Goal: Information Seeking & Learning: Learn about a topic

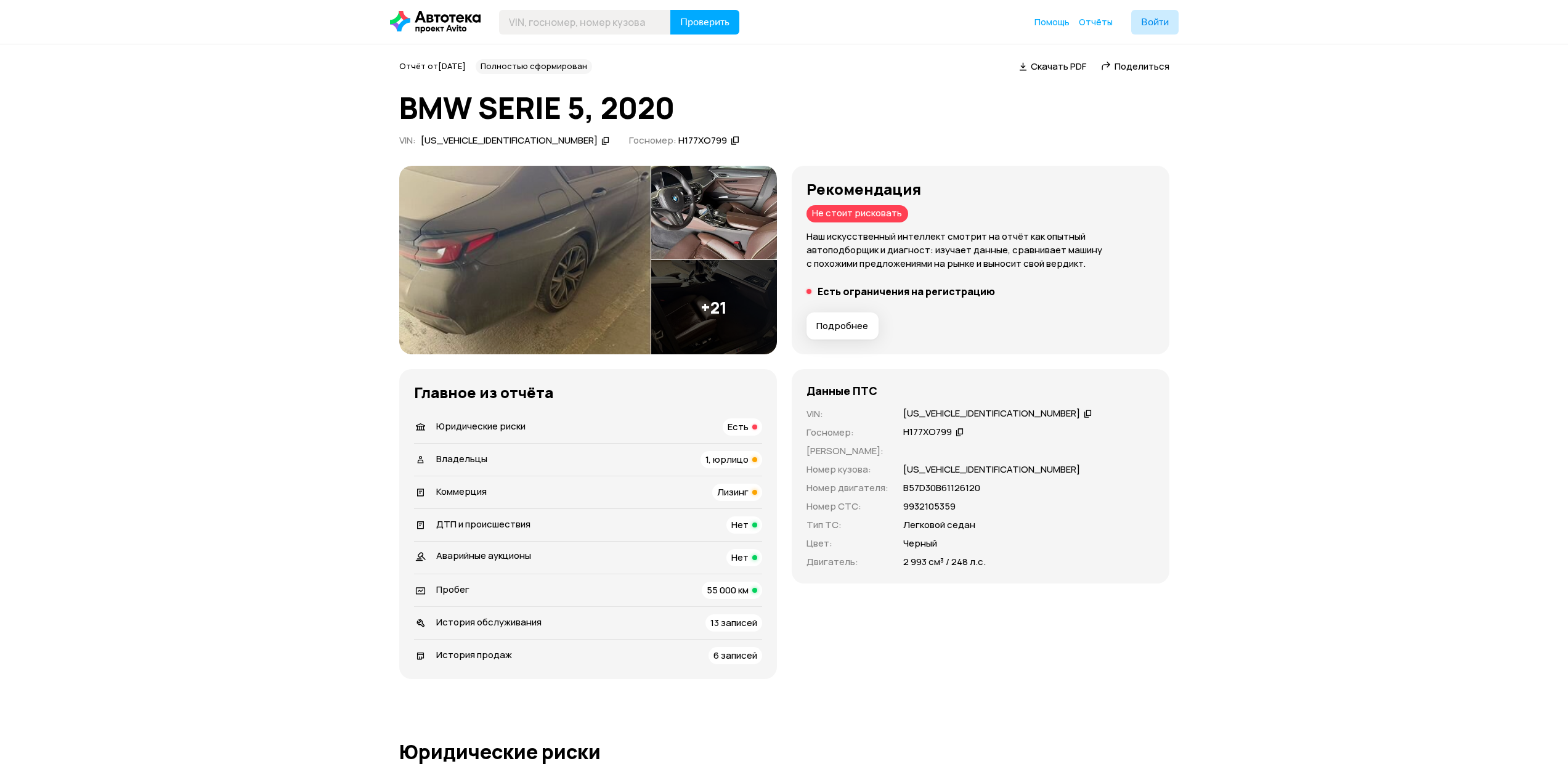
click at [957, 429] on icon at bounding box center [959, 431] width 8 height 12
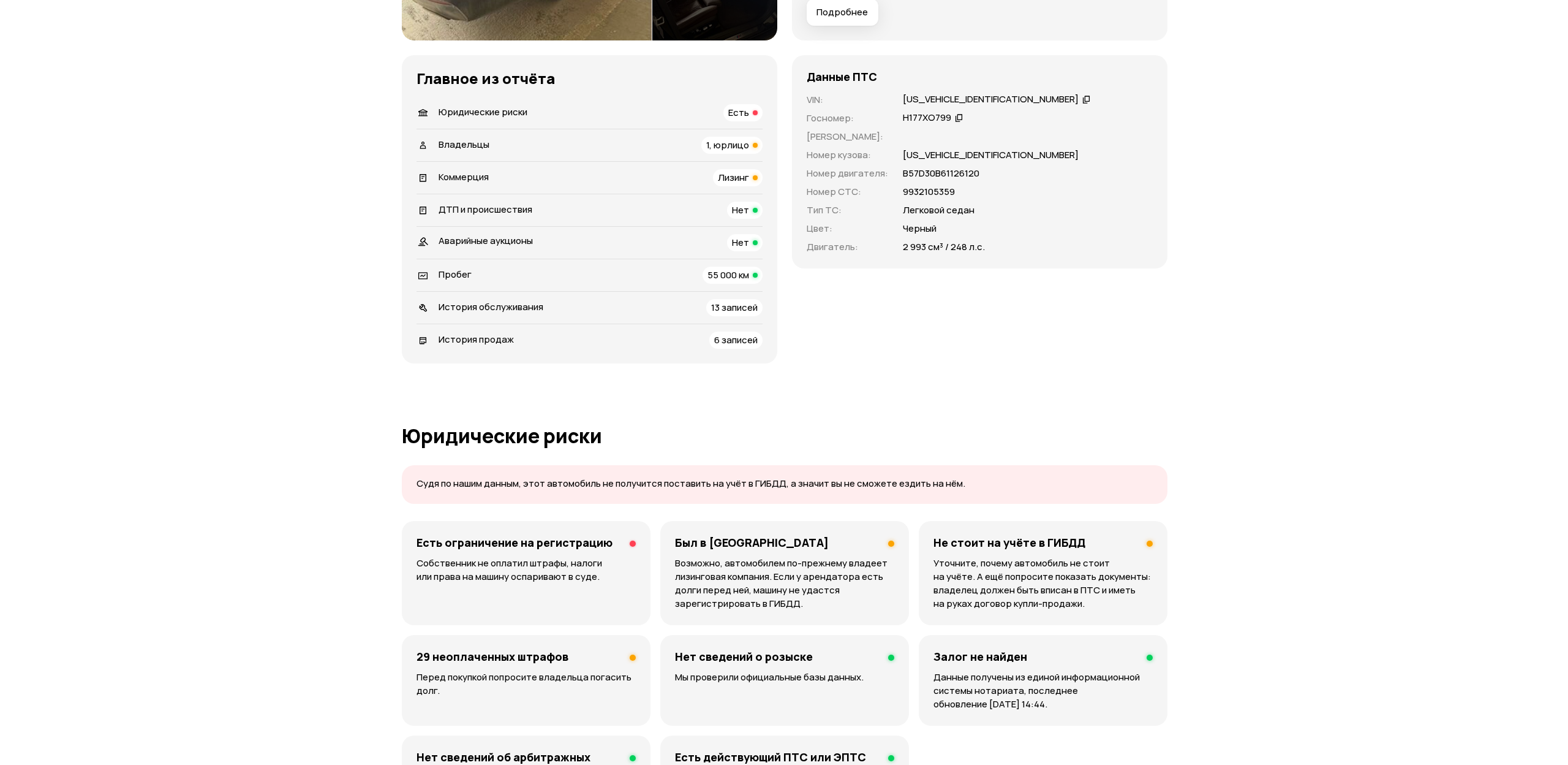
scroll to position [421, 0]
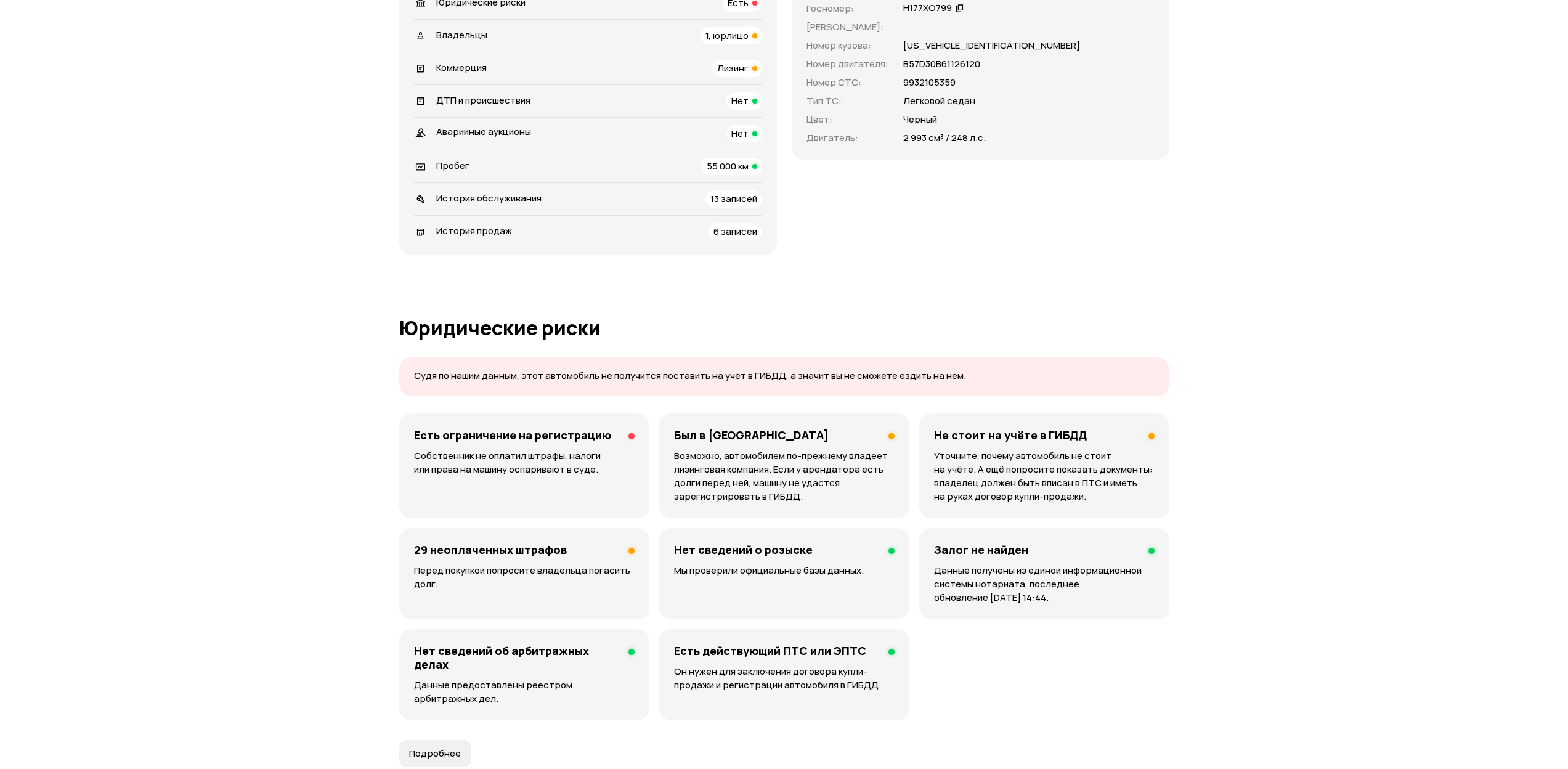
click at [548, 547] on h4 "29 неоплаченных штрафов" at bounding box center [490, 550] width 152 height 13
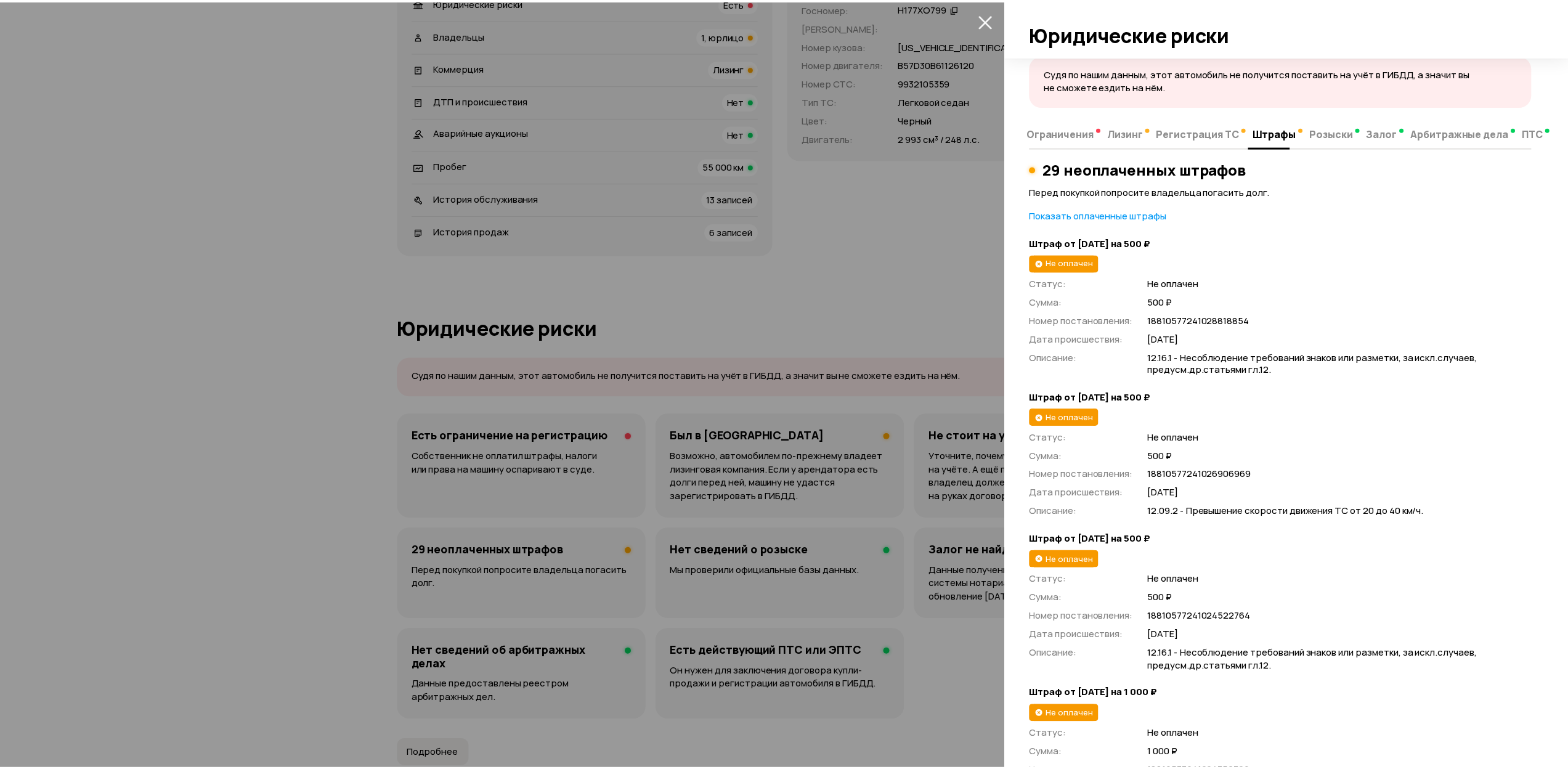
scroll to position [0, 0]
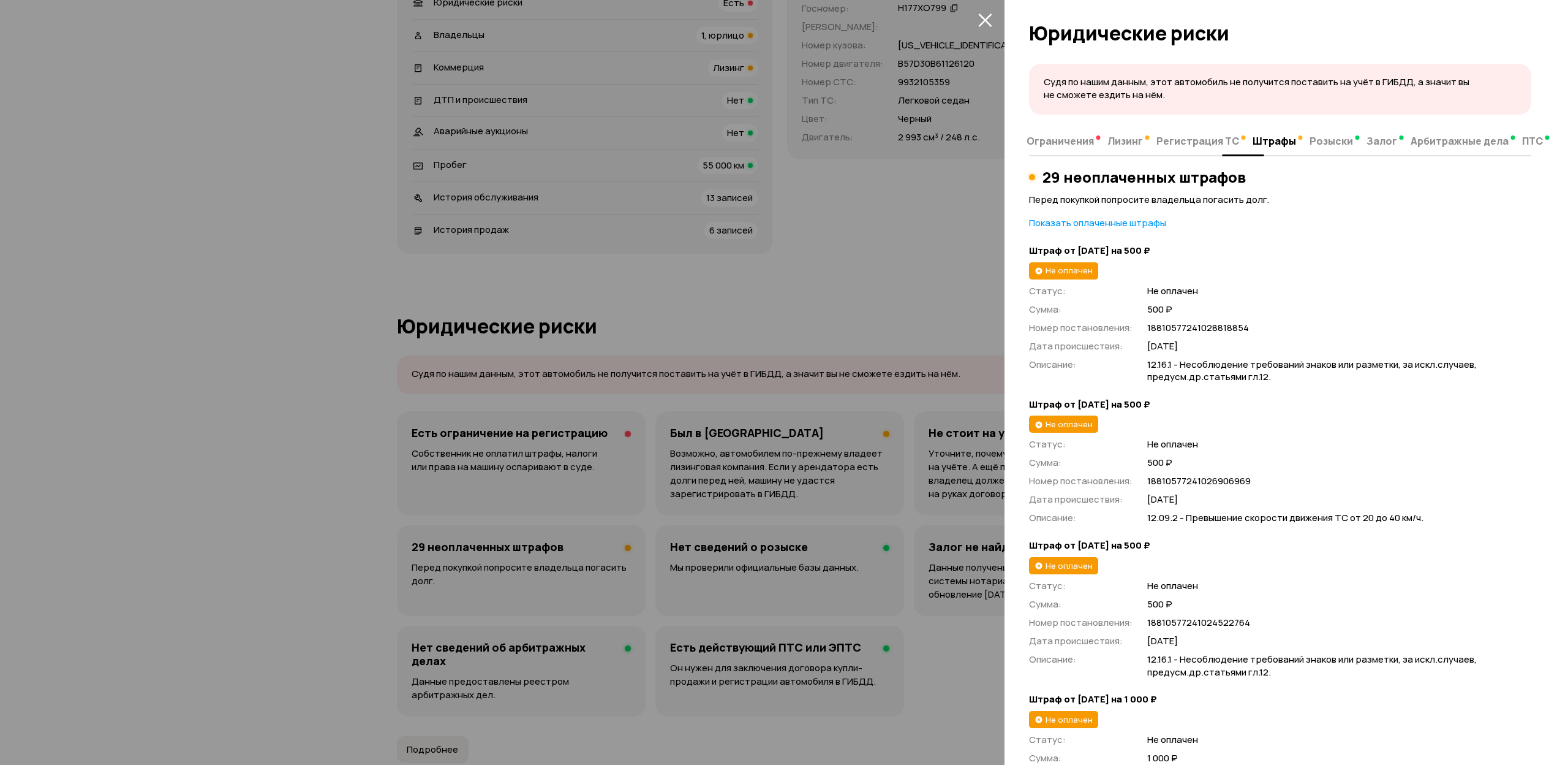
click at [1065, 141] on span "Ограничения" at bounding box center [1061, 140] width 67 height 12
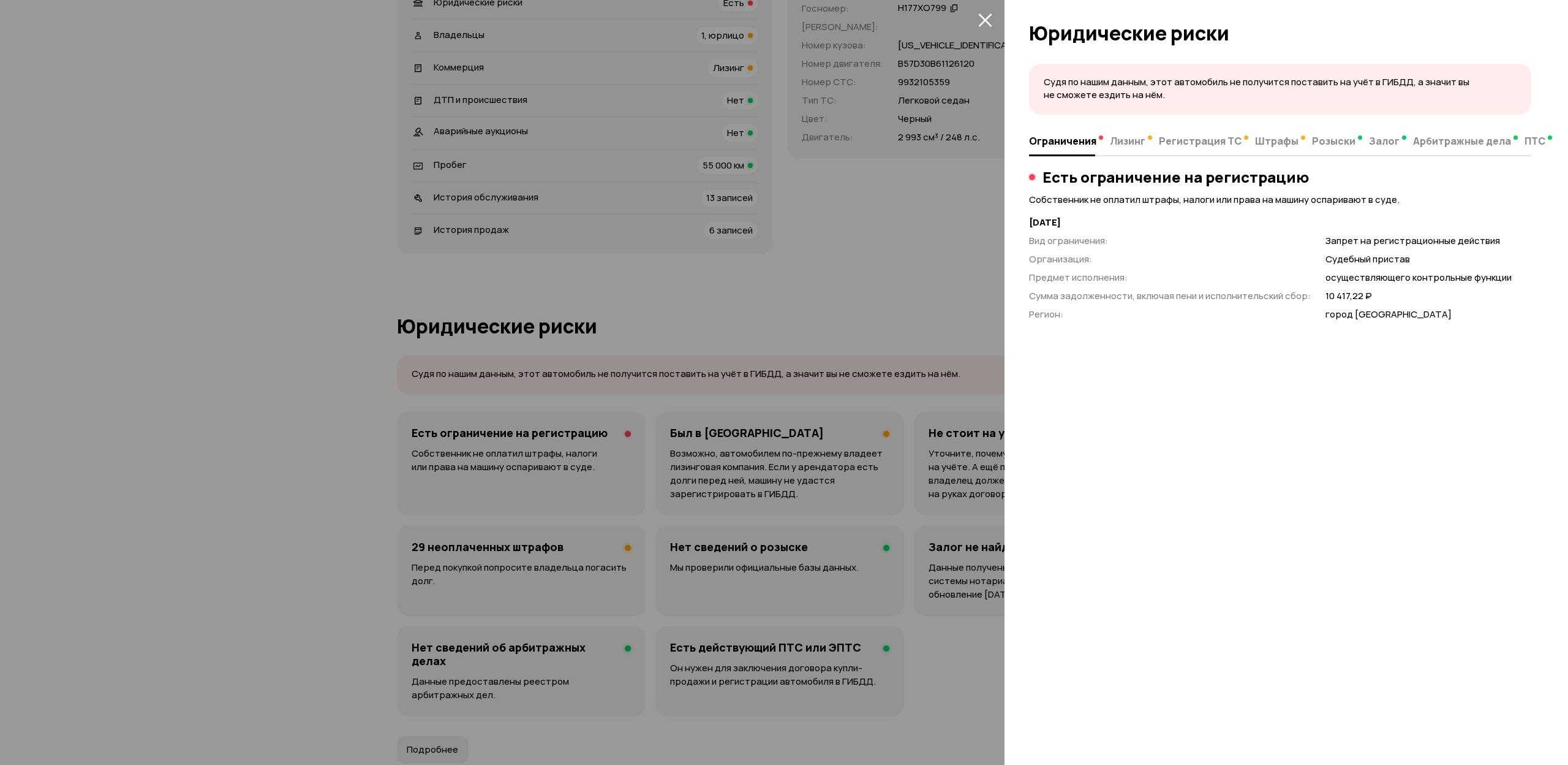
click at [1409, 279] on p "осуществляющего контрольные функции" at bounding box center [1429, 278] width 206 height 13
click at [1340, 293] on p "10 417,22 ₽" at bounding box center [1429, 297] width 206 height 13
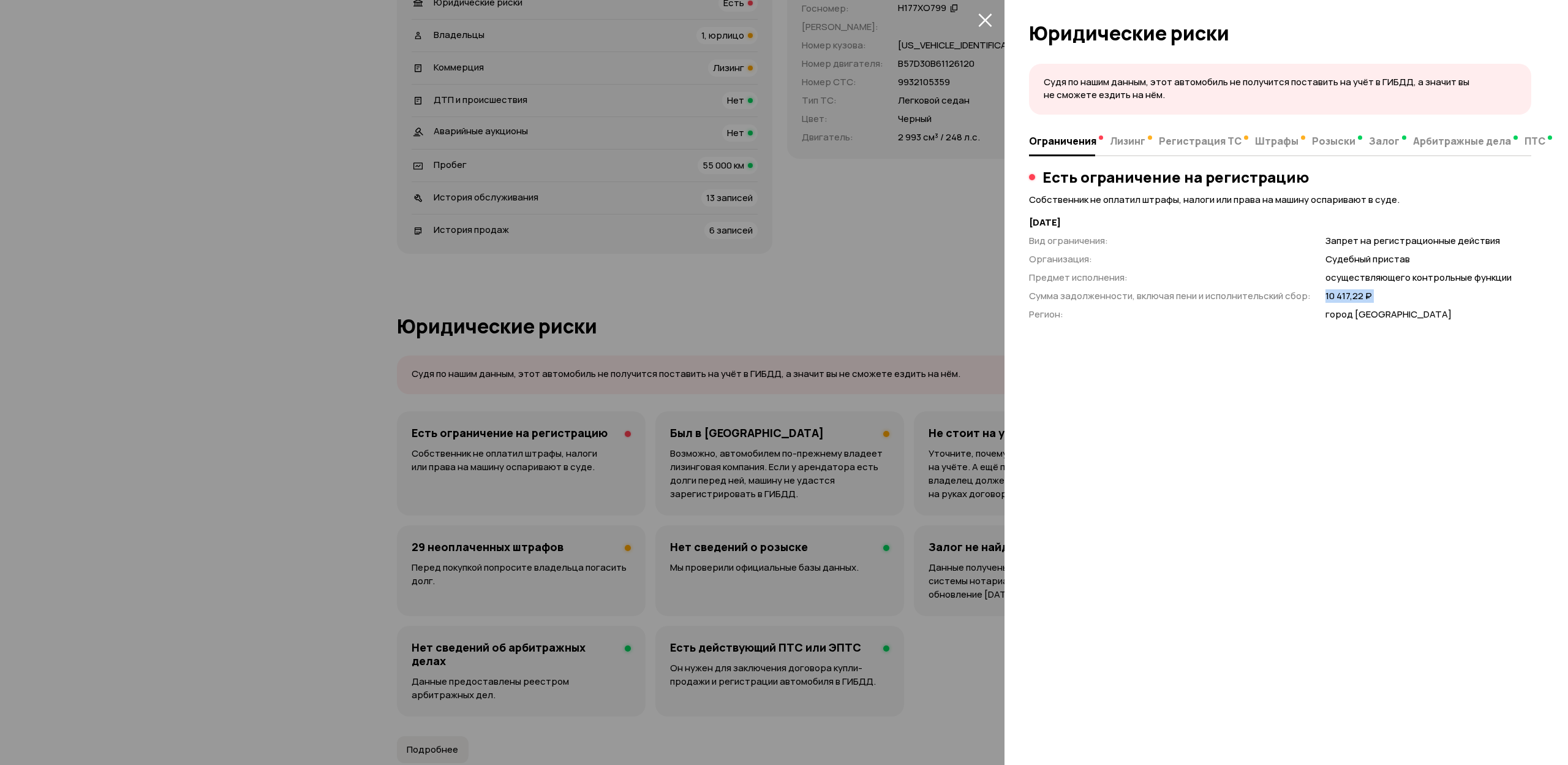
click at [1340, 293] on p "10 417,22 ₽" at bounding box center [1429, 297] width 206 height 13
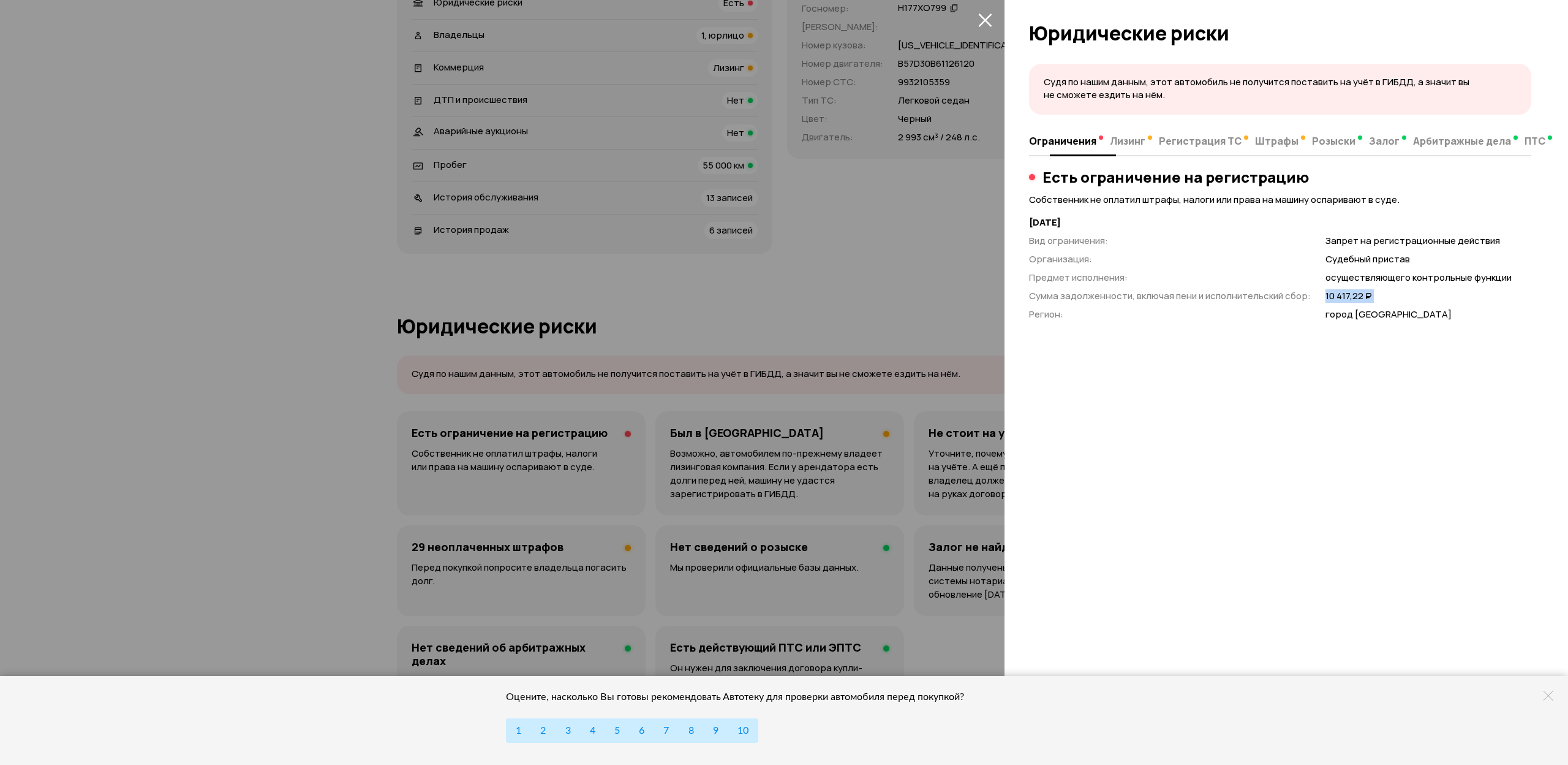
click at [1185, 148] on button "Регистрация ТС" at bounding box center [1203, 140] width 96 height 24
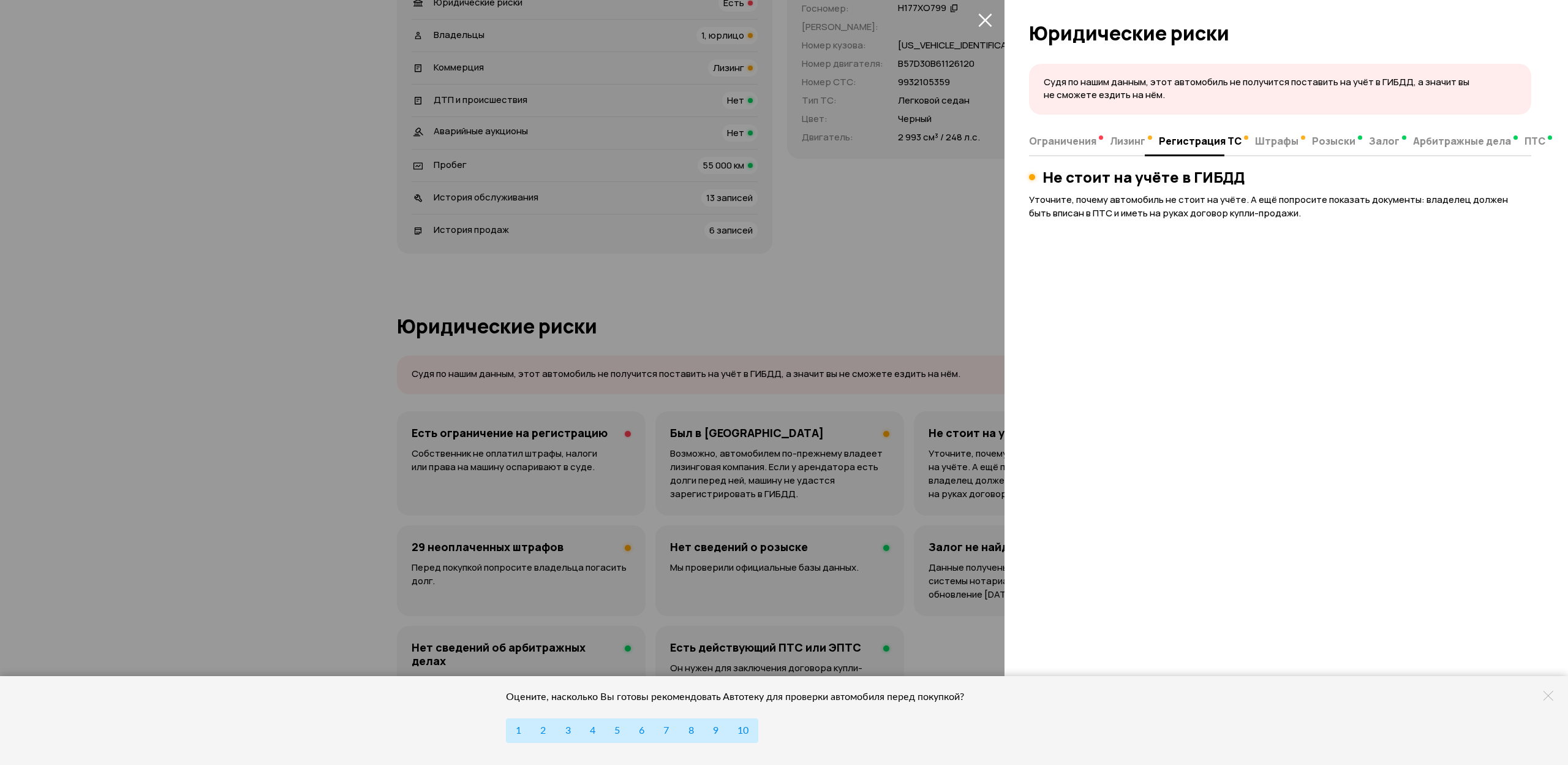
click at [1143, 144] on span "Лизинг" at bounding box center [1128, 140] width 36 height 12
click at [1171, 143] on span "Регистрация ТС" at bounding box center [1200, 140] width 82 height 12
click at [1525, 142] on span "ПТС" at bounding box center [1535, 140] width 21 height 12
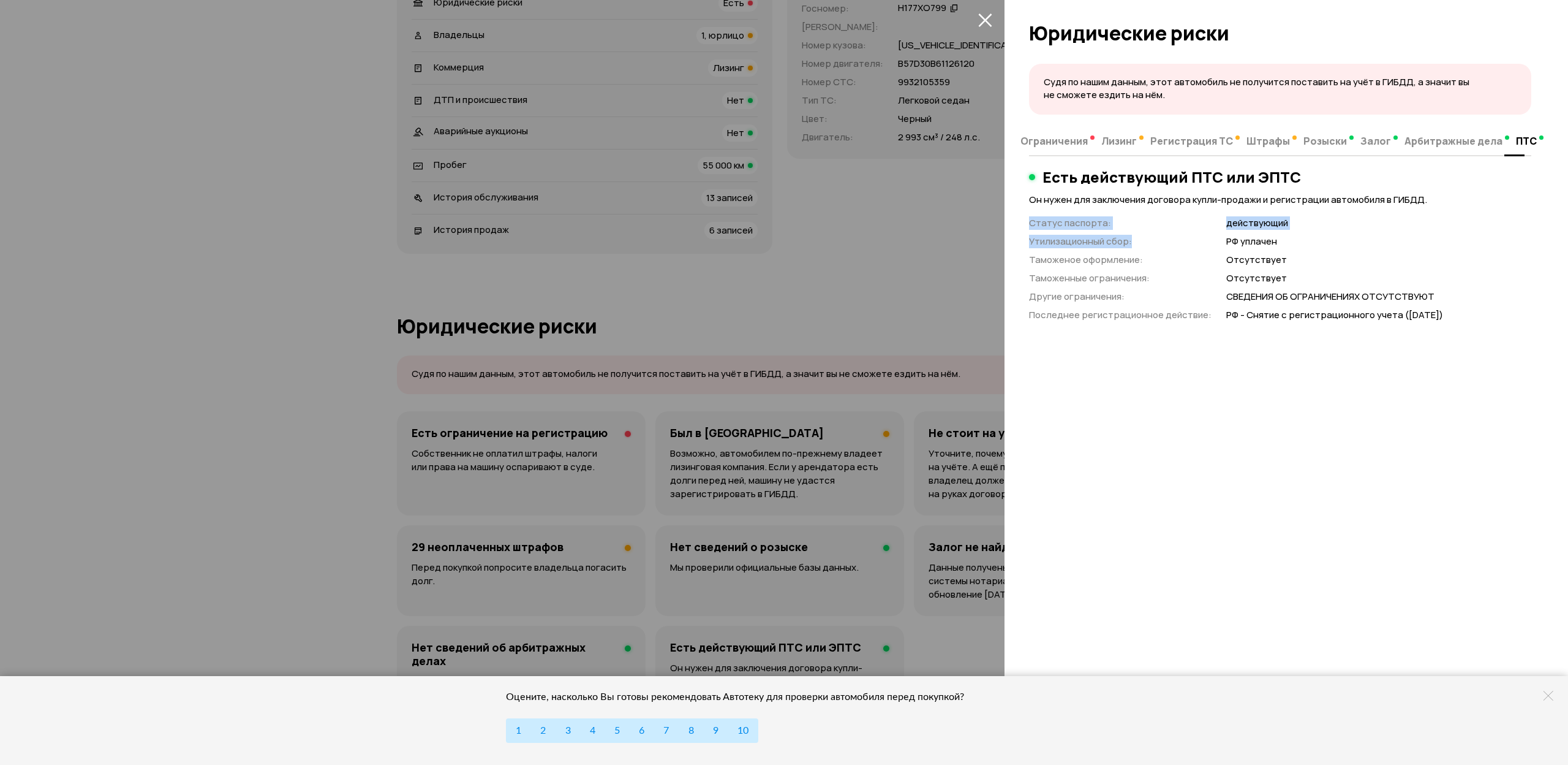
drag, startPoint x: 1120, startPoint y: 214, endPoint x: 1195, endPoint y: 240, distance: 79.4
click at [1195, 240] on div "Статус паспорта : действующий Утилизационный сбор : РФ уплачен Таможеное оформл…" at bounding box center [1280, 269] width 503 height 106
click at [1175, 231] on div "Статус паспорта : действующий Утилизационный сбор : РФ уплачен Таможеное оформл…" at bounding box center [1280, 269] width 503 height 106
drag, startPoint x: 1241, startPoint y: 259, endPoint x: 1272, endPoint y: 265, distance: 31.6
click at [1272, 265] on div "Статус паспорта : действующий Утилизационный сбор : РФ уплачен Таможеное оформл…" at bounding box center [1280, 269] width 503 height 106
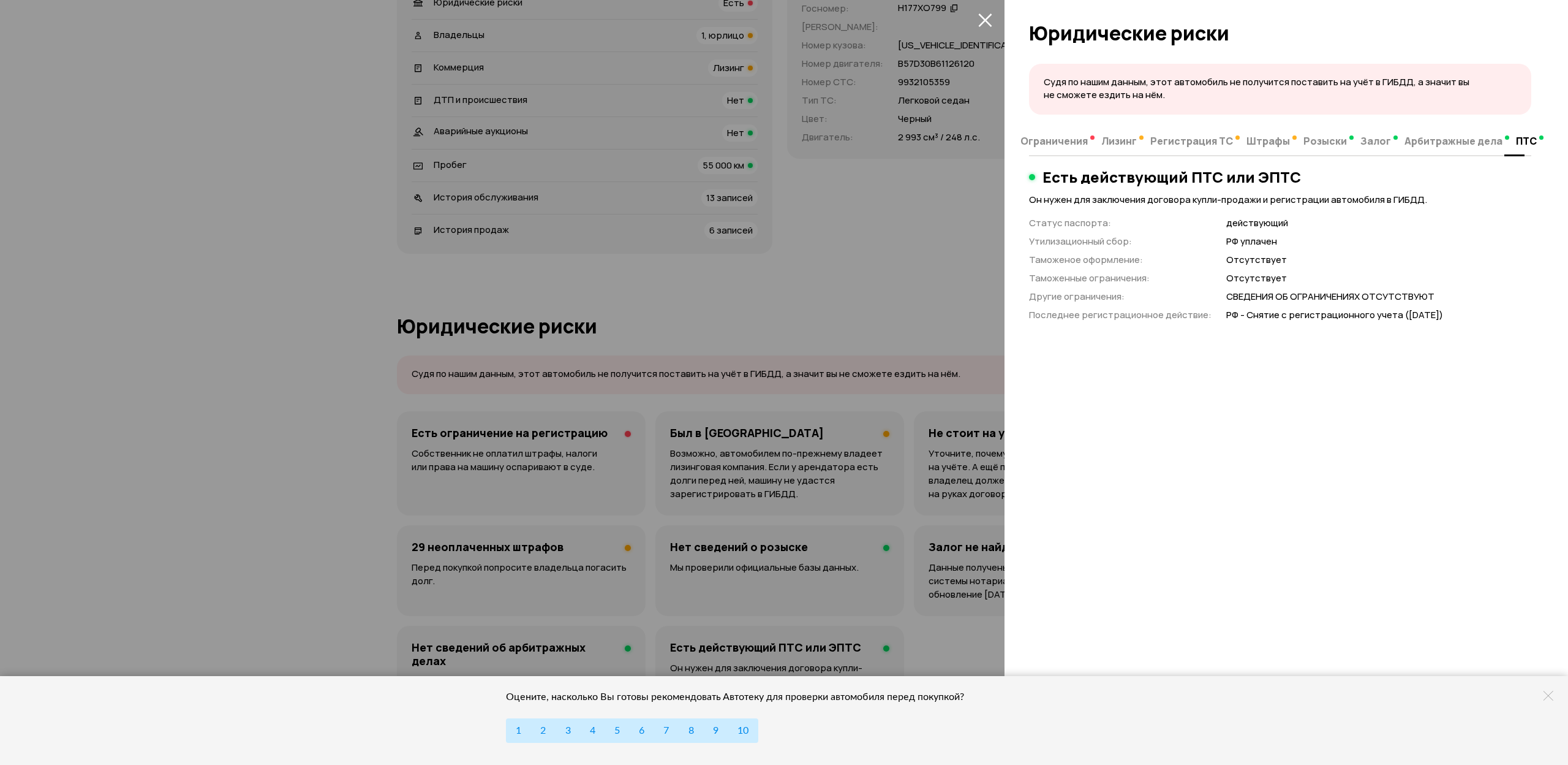
click at [1313, 277] on p "Отсутствует" at bounding box center [1379, 279] width 305 height 13
drag, startPoint x: 1317, startPoint y: 287, endPoint x: 1316, endPoint y: 334, distance: 47.0
click at [1316, 334] on div "Судя по нашим данным, этот автомобиль не получится поставить на учёт в ГИБДД, а…" at bounding box center [1286, 410] width 564 height 709
click at [1299, 354] on div "Судя по нашим данным, этот автомобиль не получится поставить на учёт в ГИБДД, а…" at bounding box center [1286, 410] width 564 height 709
drag, startPoint x: 1443, startPoint y: 316, endPoint x: 1399, endPoint y: 319, distance: 44.1
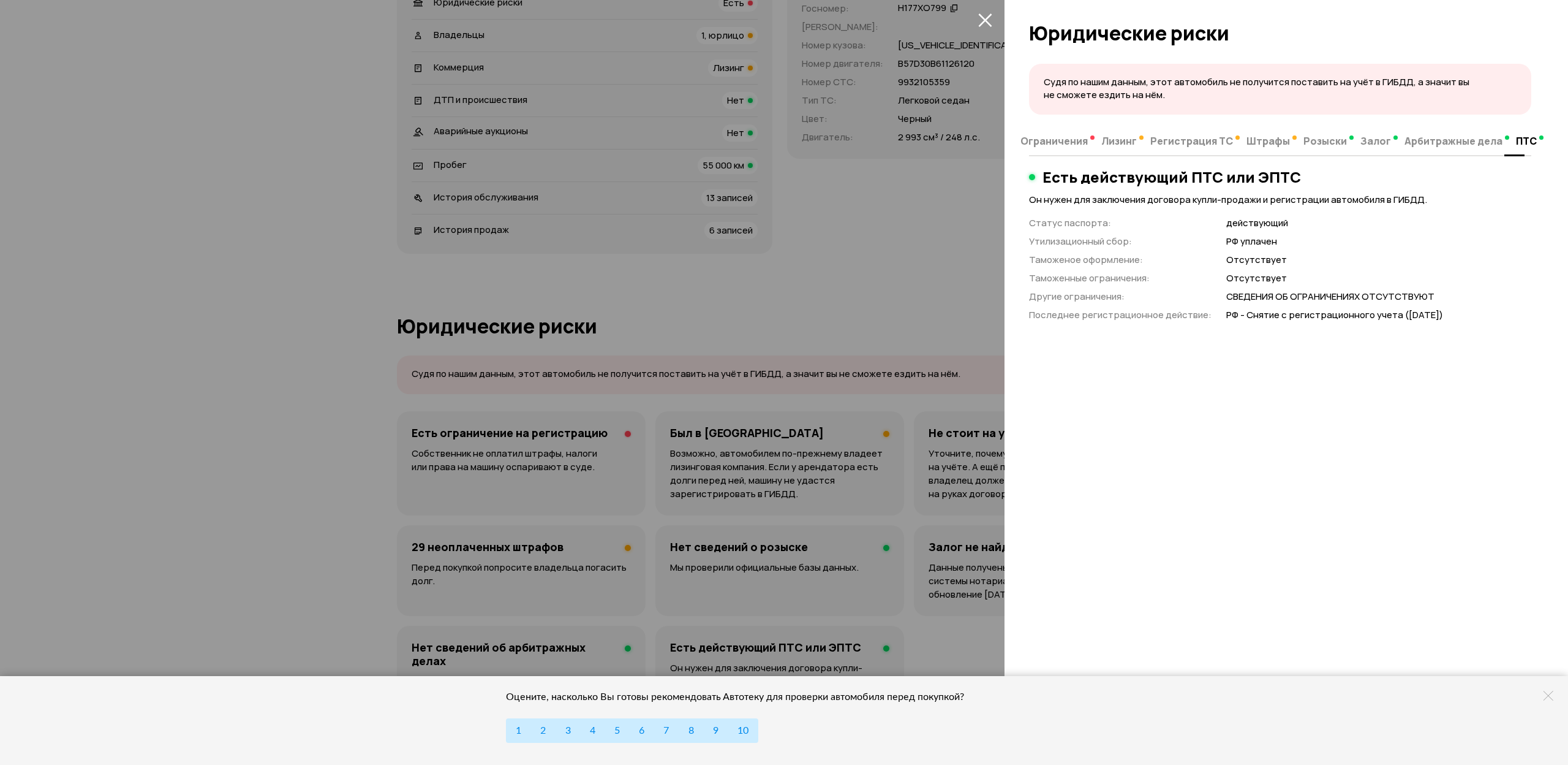
click at [1399, 319] on p "РФ - Снятие с регистрационного учета ([DATE])" at bounding box center [1379, 316] width 305 height 13
click at [981, 19] on icon "закрыть" at bounding box center [985, 20] width 14 height 14
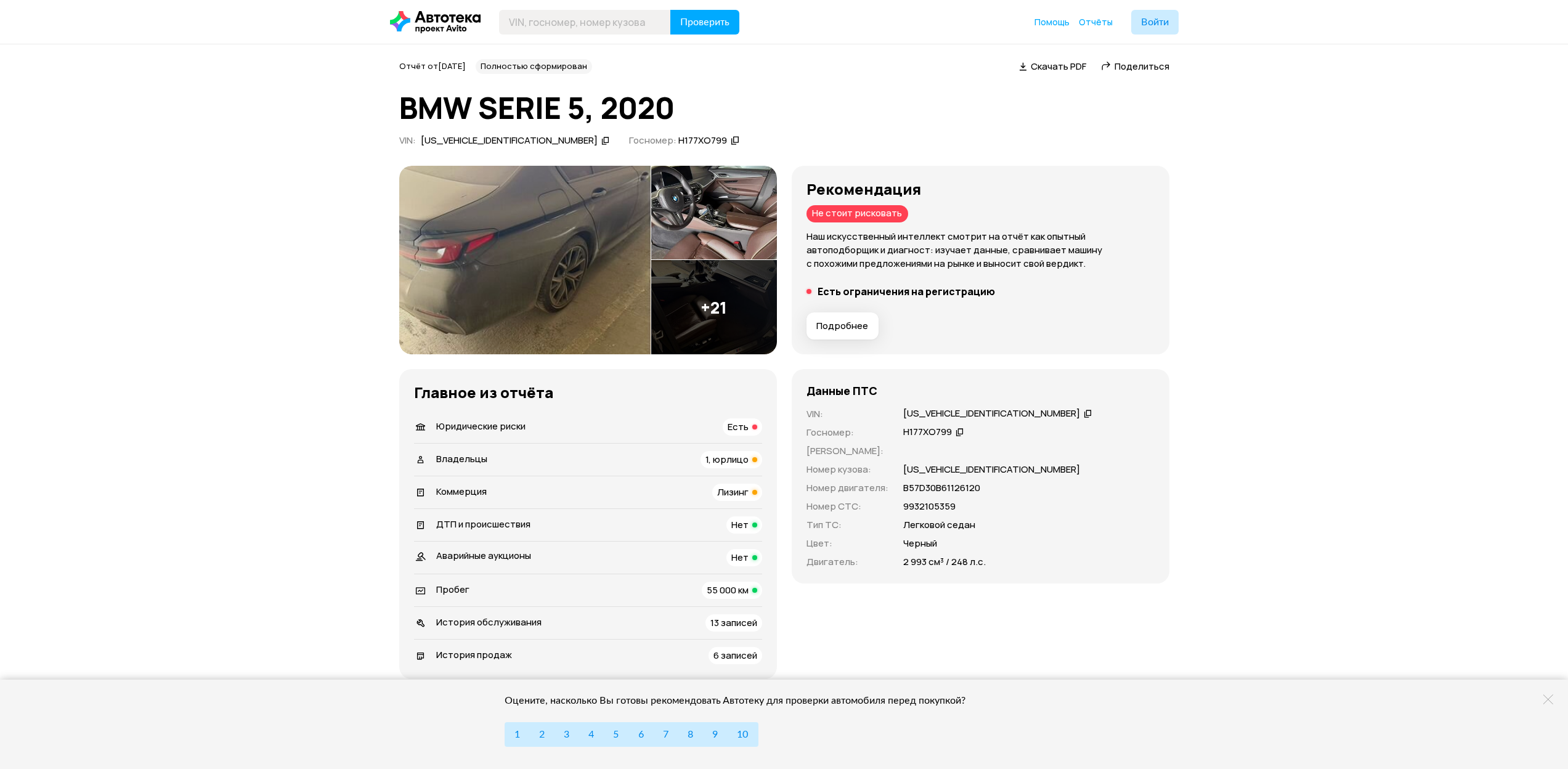
click at [563, 270] on img at bounding box center [524, 260] width 251 height 189
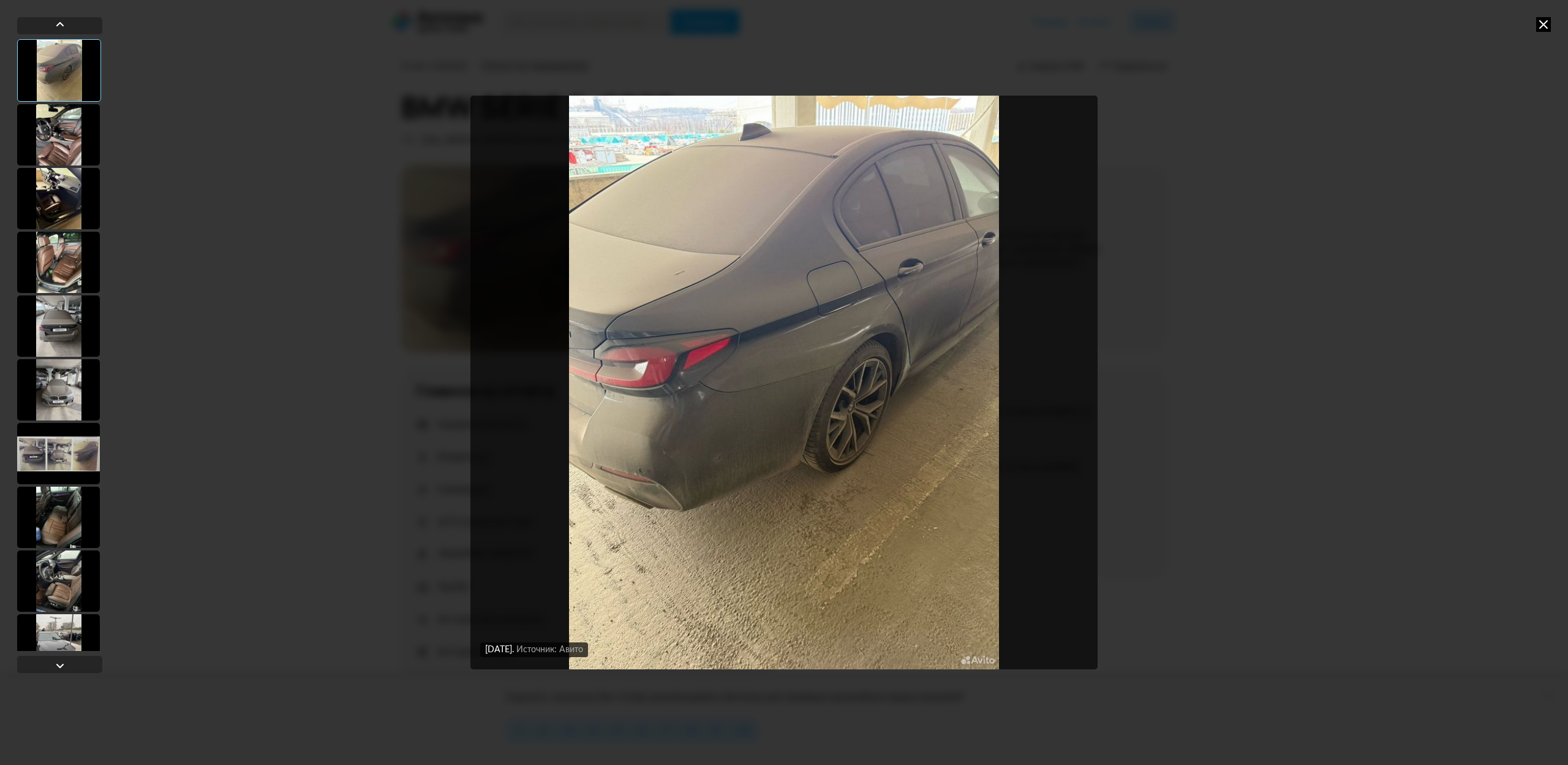
click at [47, 136] on div at bounding box center [58, 134] width 82 height 61
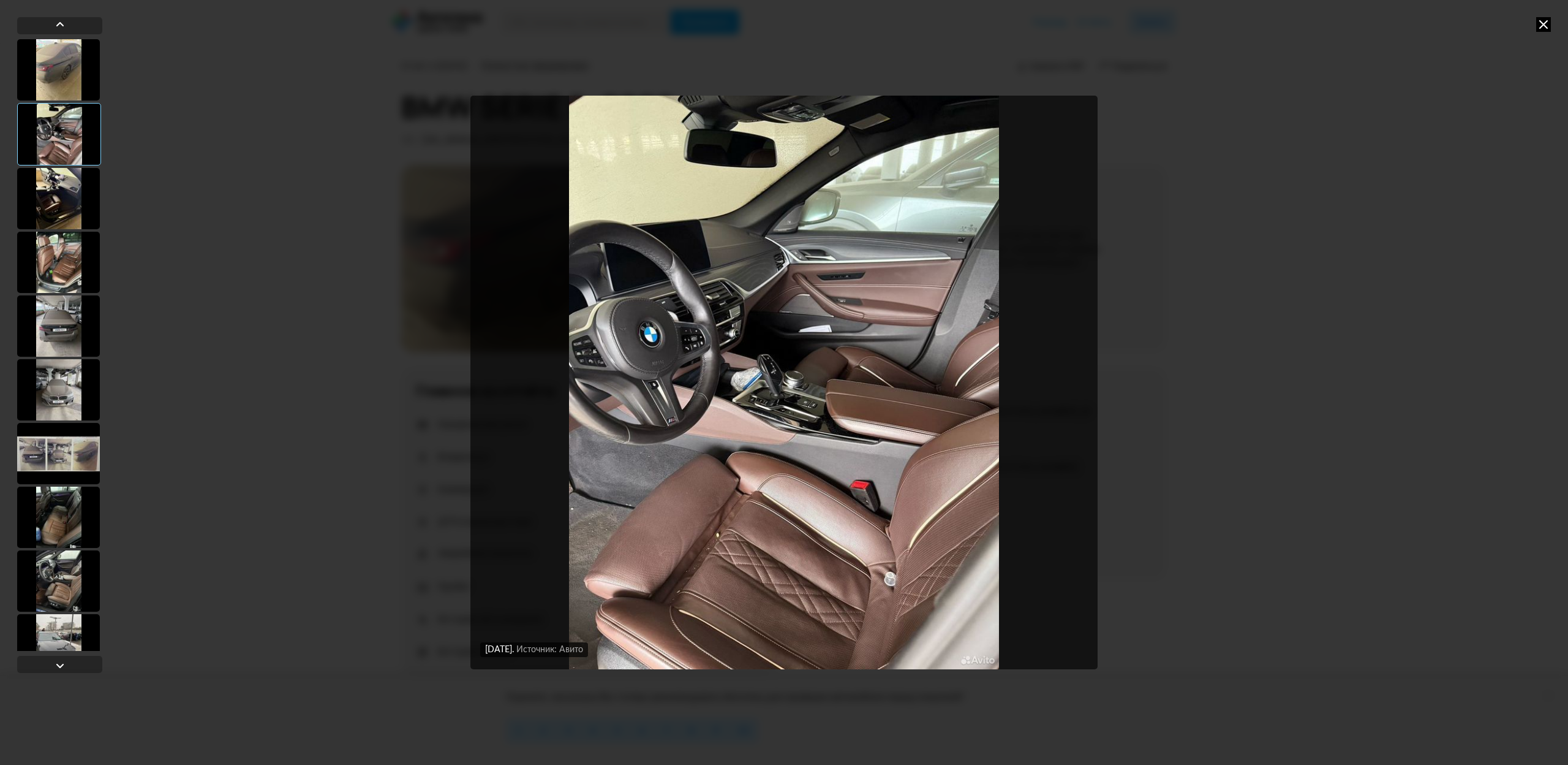
click at [55, 196] on div at bounding box center [58, 198] width 82 height 61
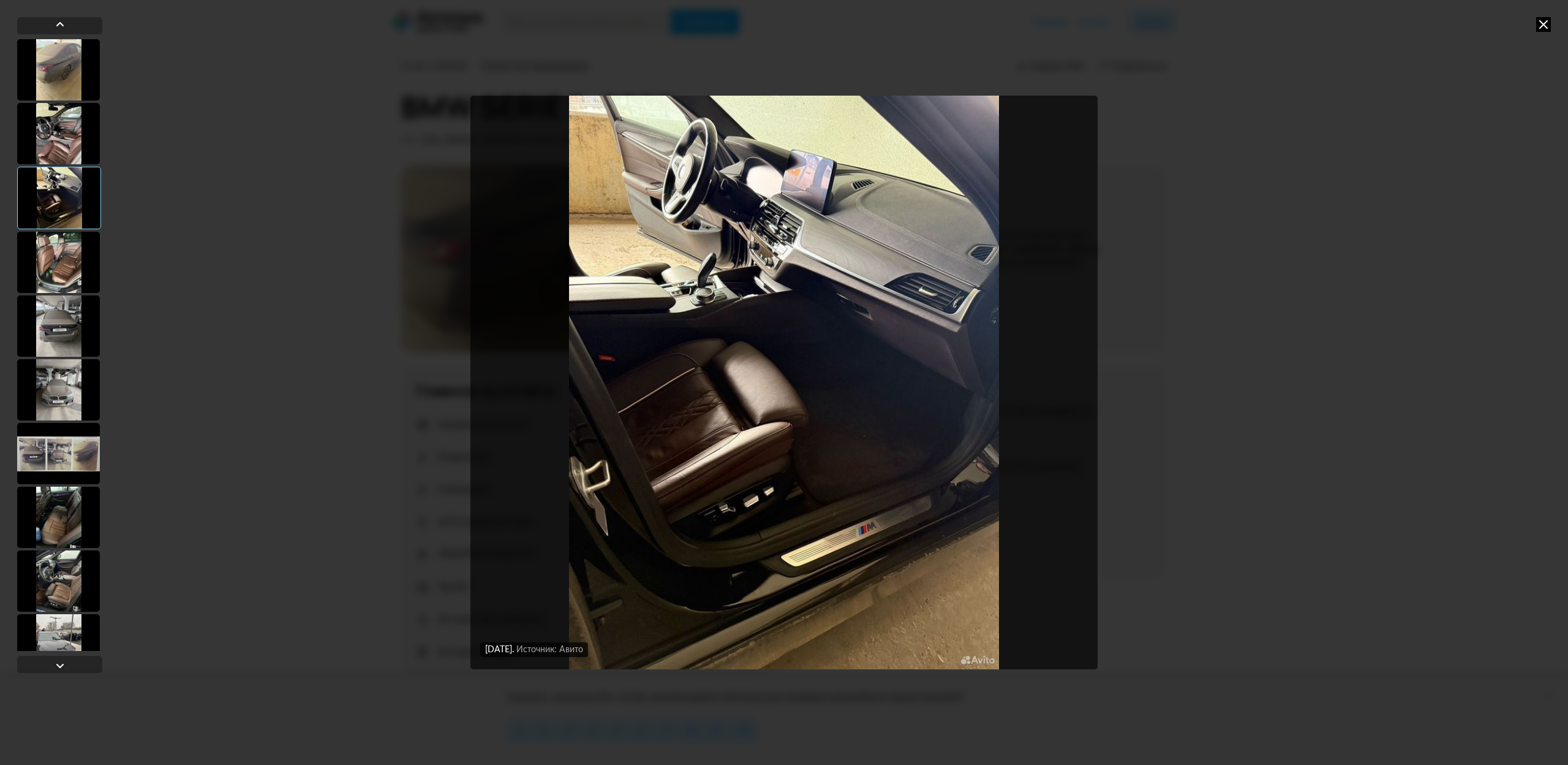
click at [61, 243] on div at bounding box center [58, 261] width 82 height 61
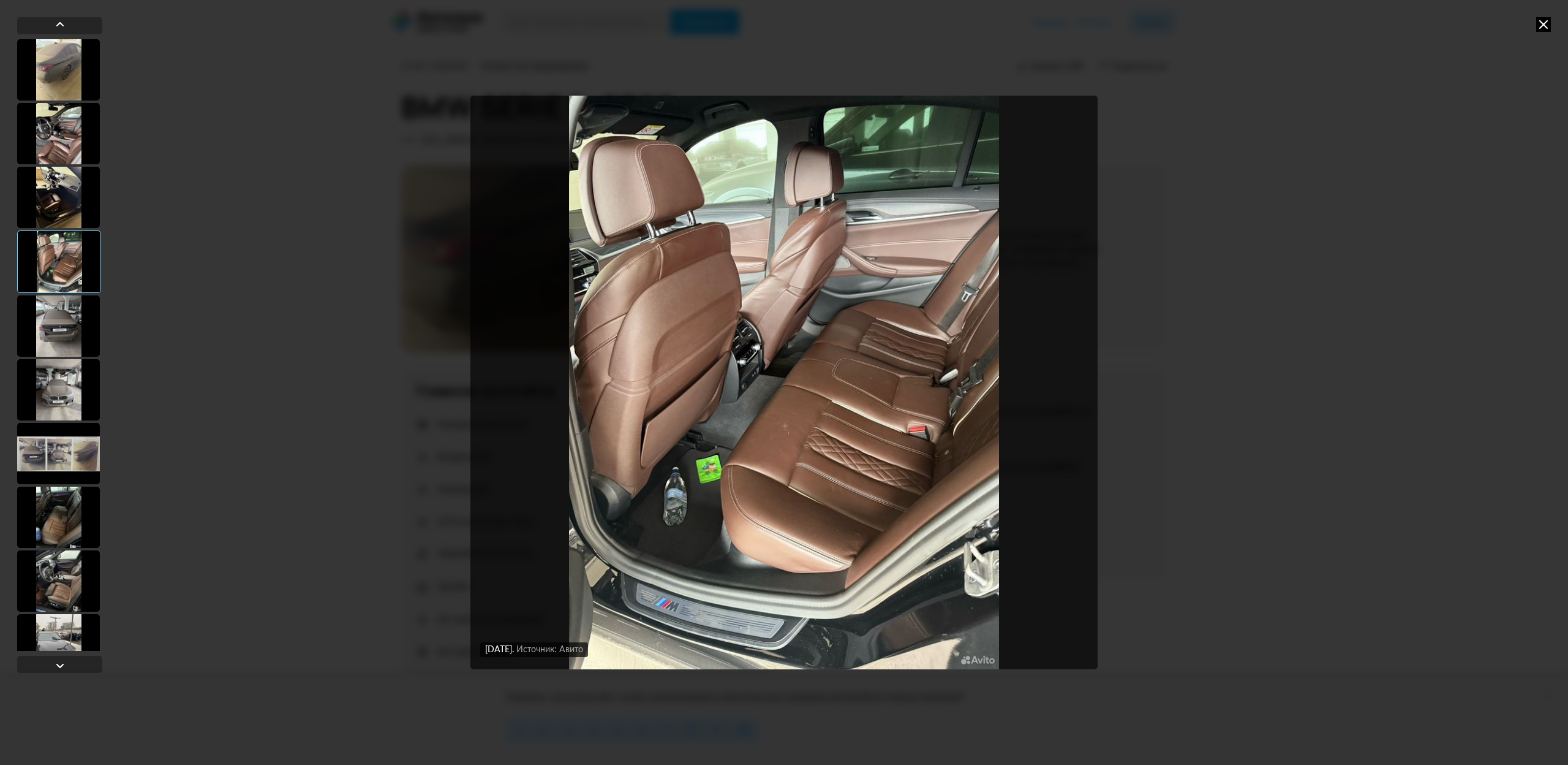
click at [61, 327] on div at bounding box center [58, 325] width 82 height 61
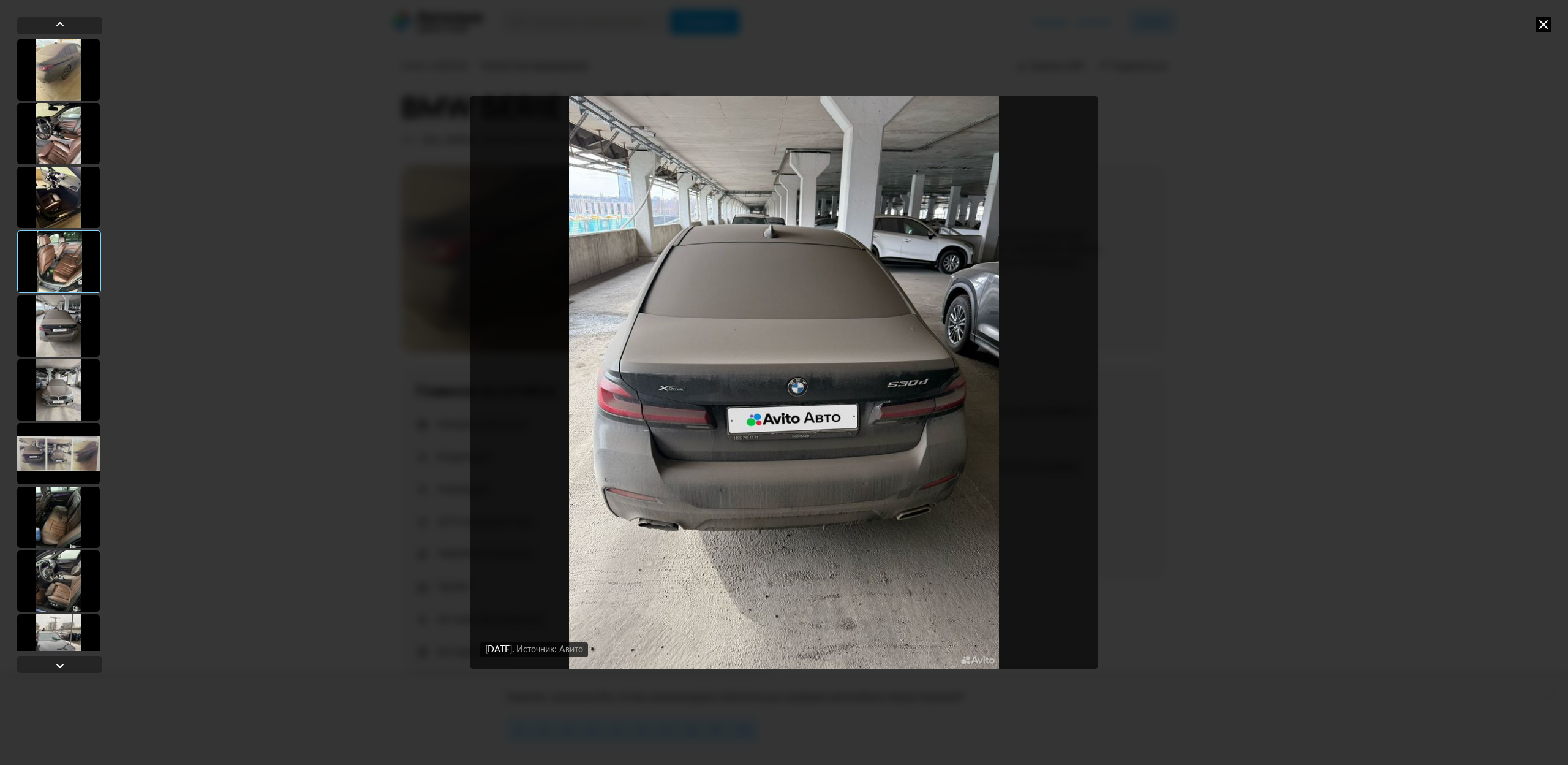
click at [61, 395] on div at bounding box center [58, 390] width 82 height 61
click at [59, 449] on div at bounding box center [58, 453] width 82 height 61
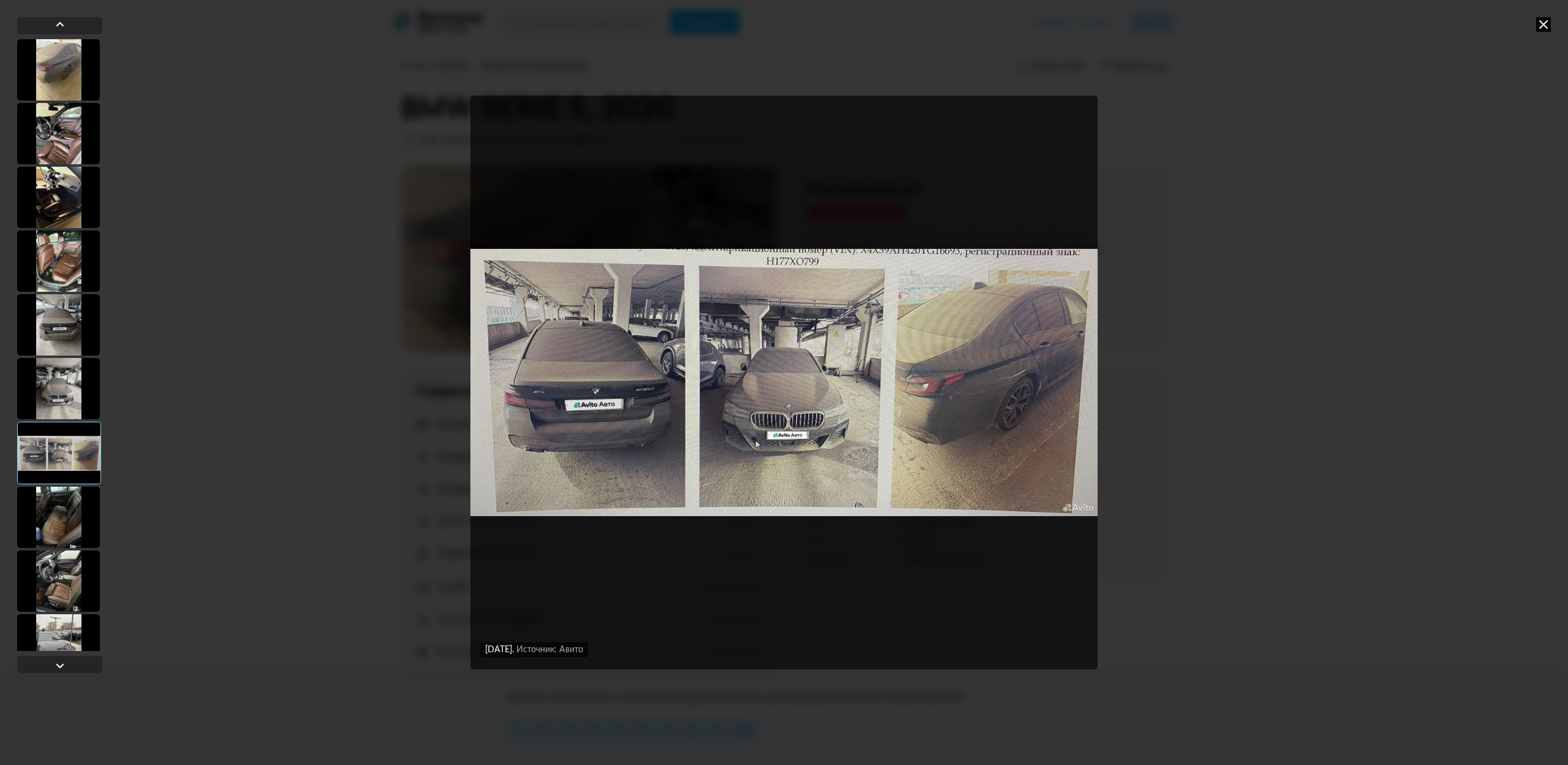
click at [72, 522] on div at bounding box center [58, 517] width 82 height 61
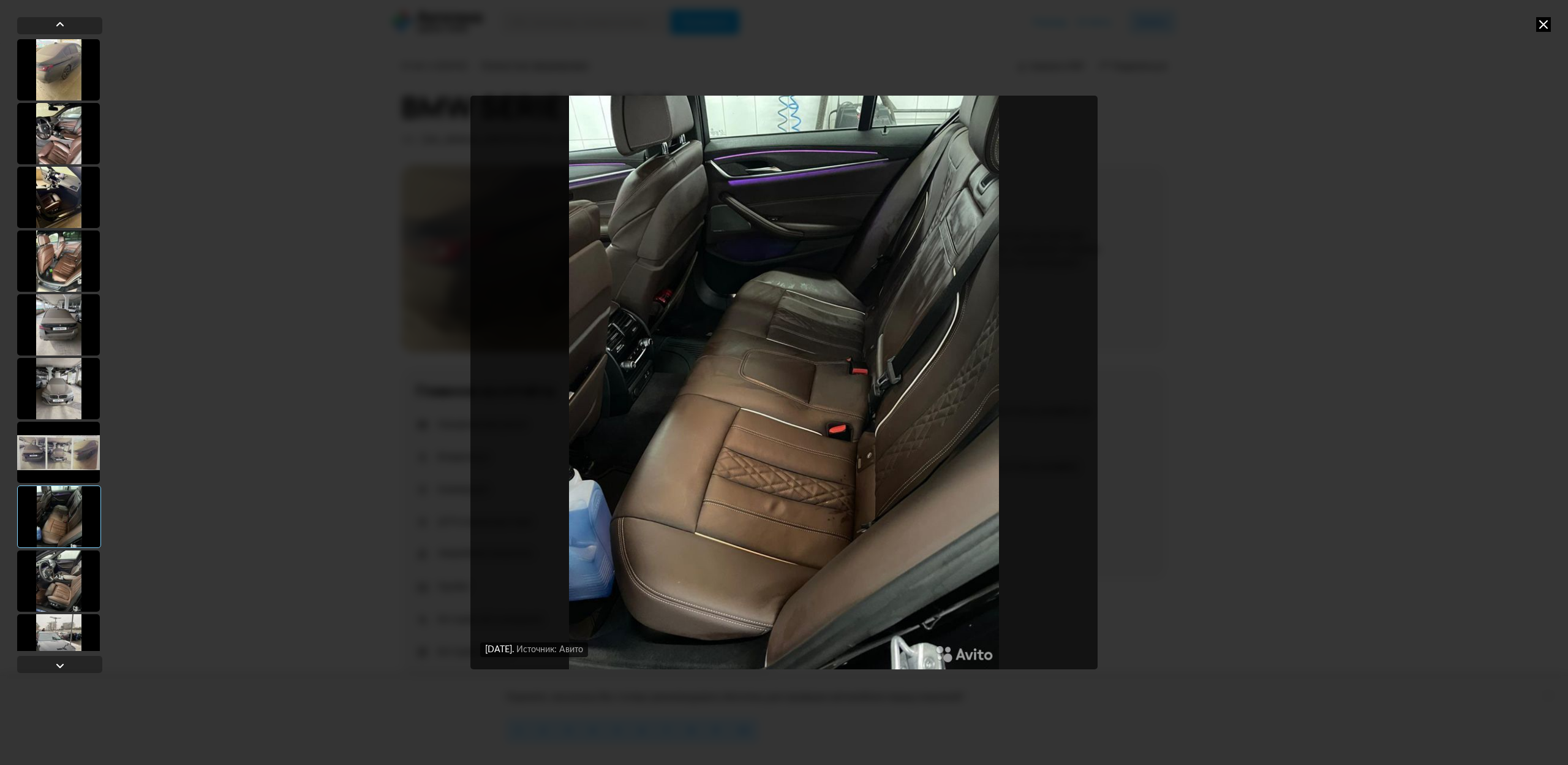
click at [69, 570] on div at bounding box center [58, 581] width 82 height 61
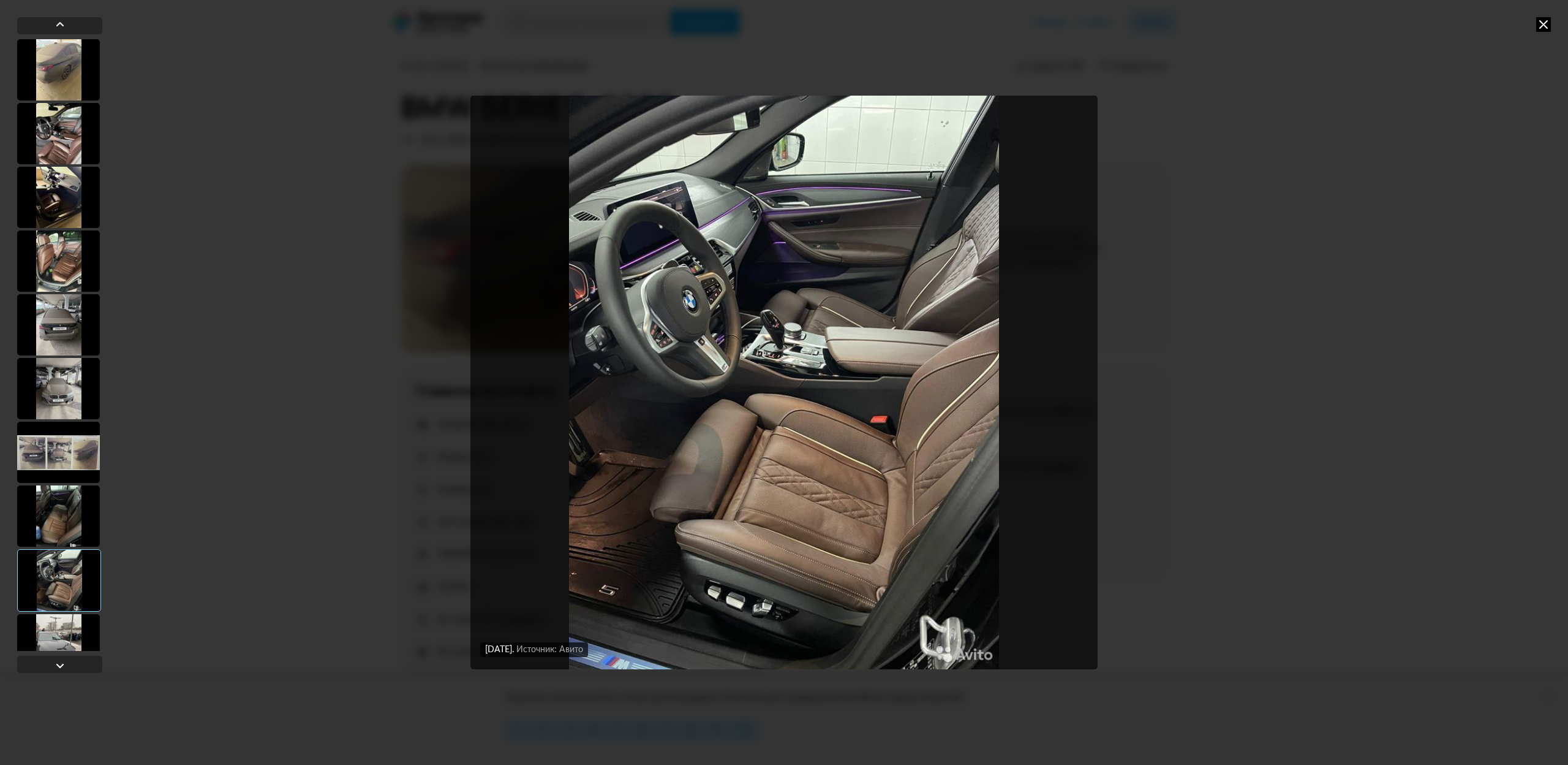
click at [61, 626] on div at bounding box center [58, 644] width 82 height 61
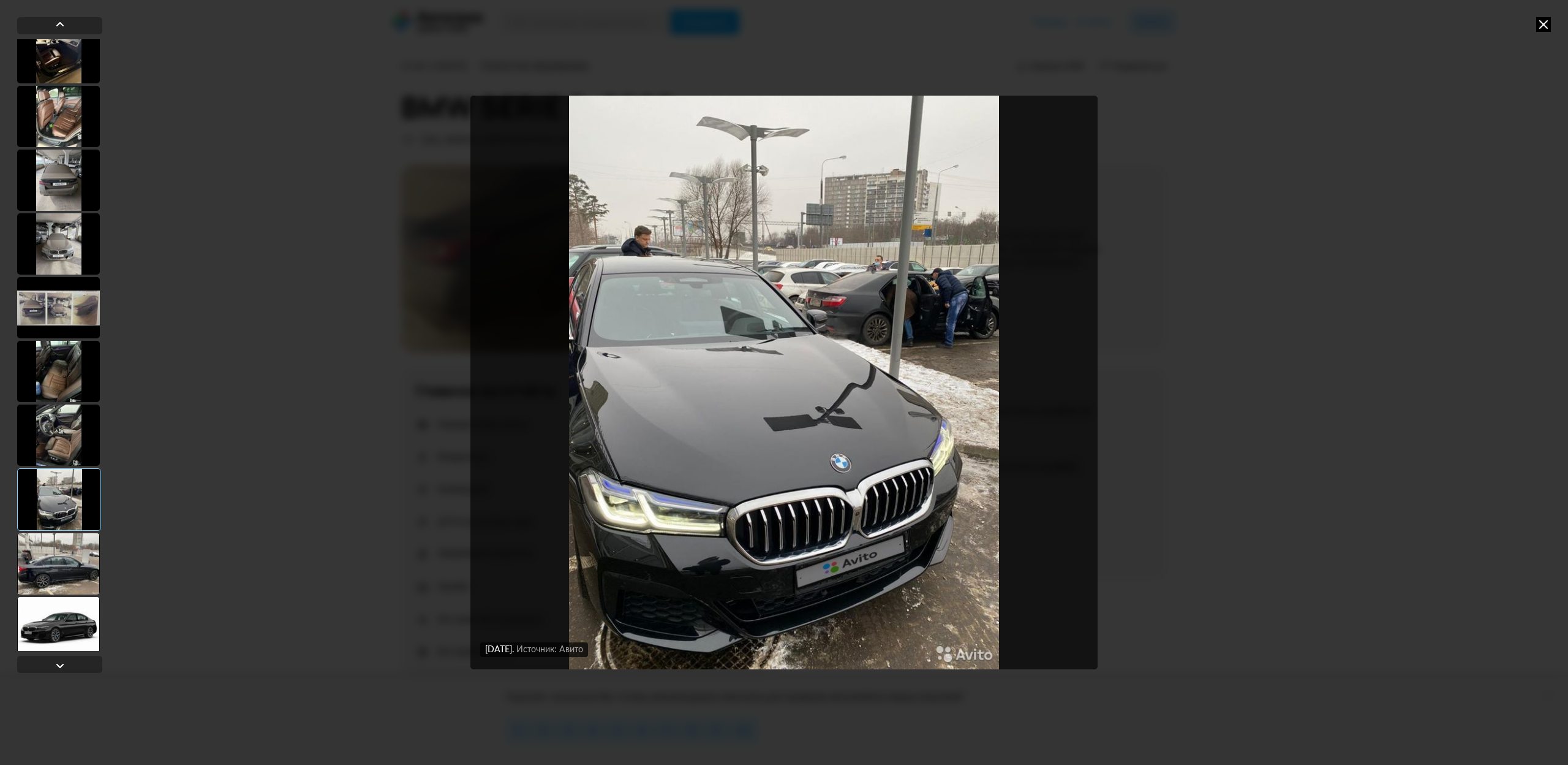
scroll to position [184, 0]
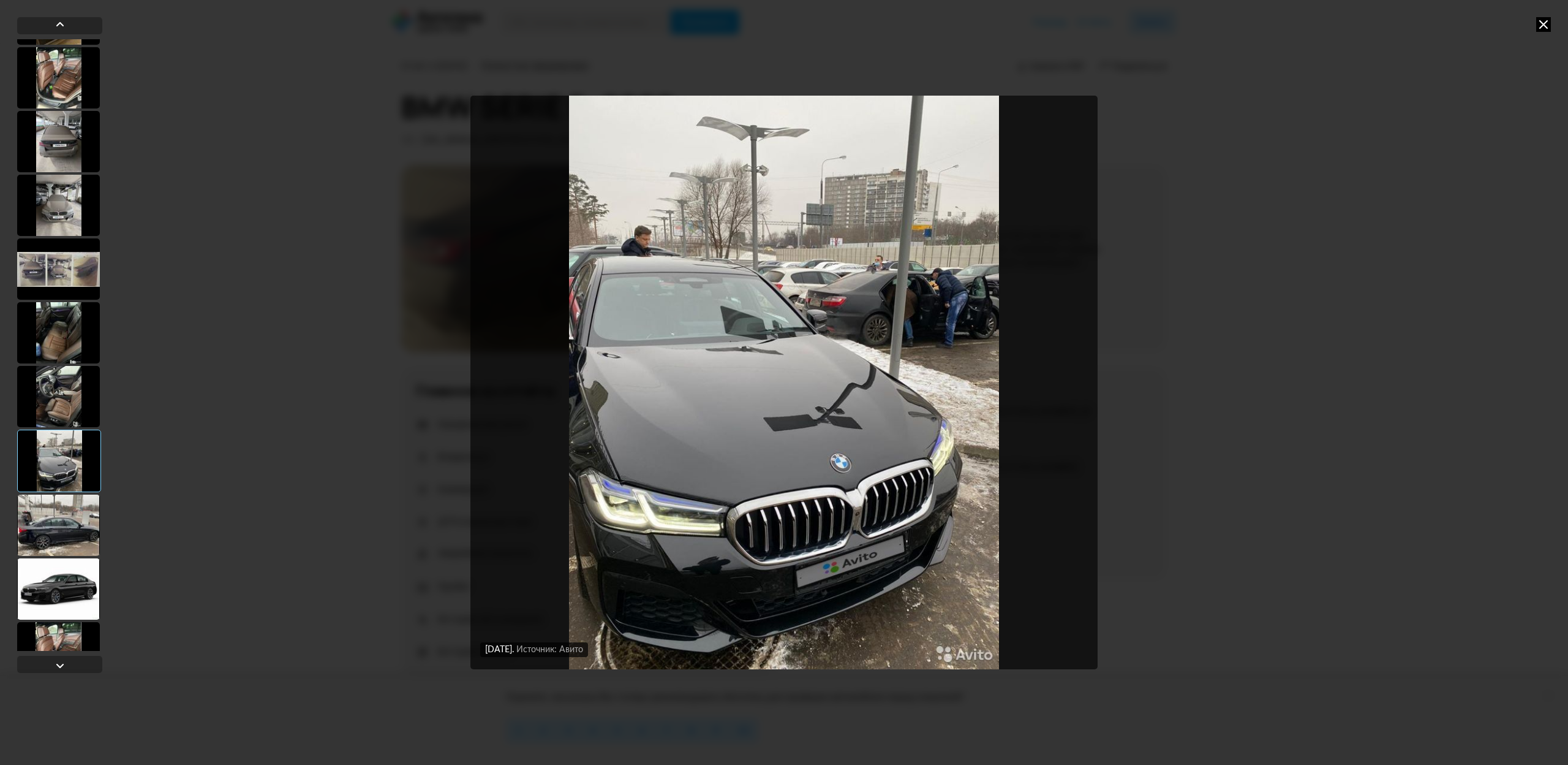
click at [58, 536] on div at bounding box center [58, 524] width 82 height 61
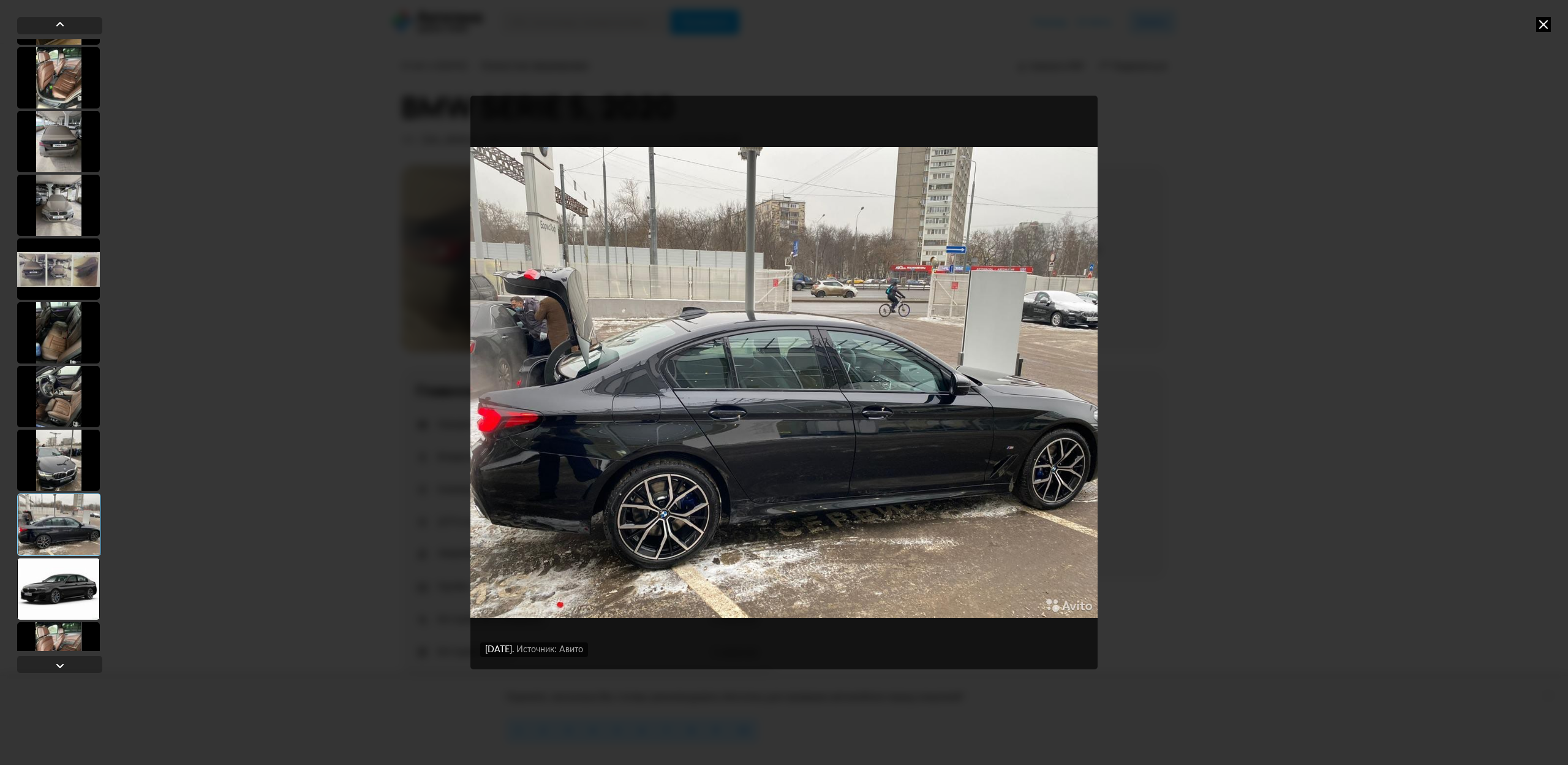
click at [65, 595] on div at bounding box center [58, 588] width 82 height 61
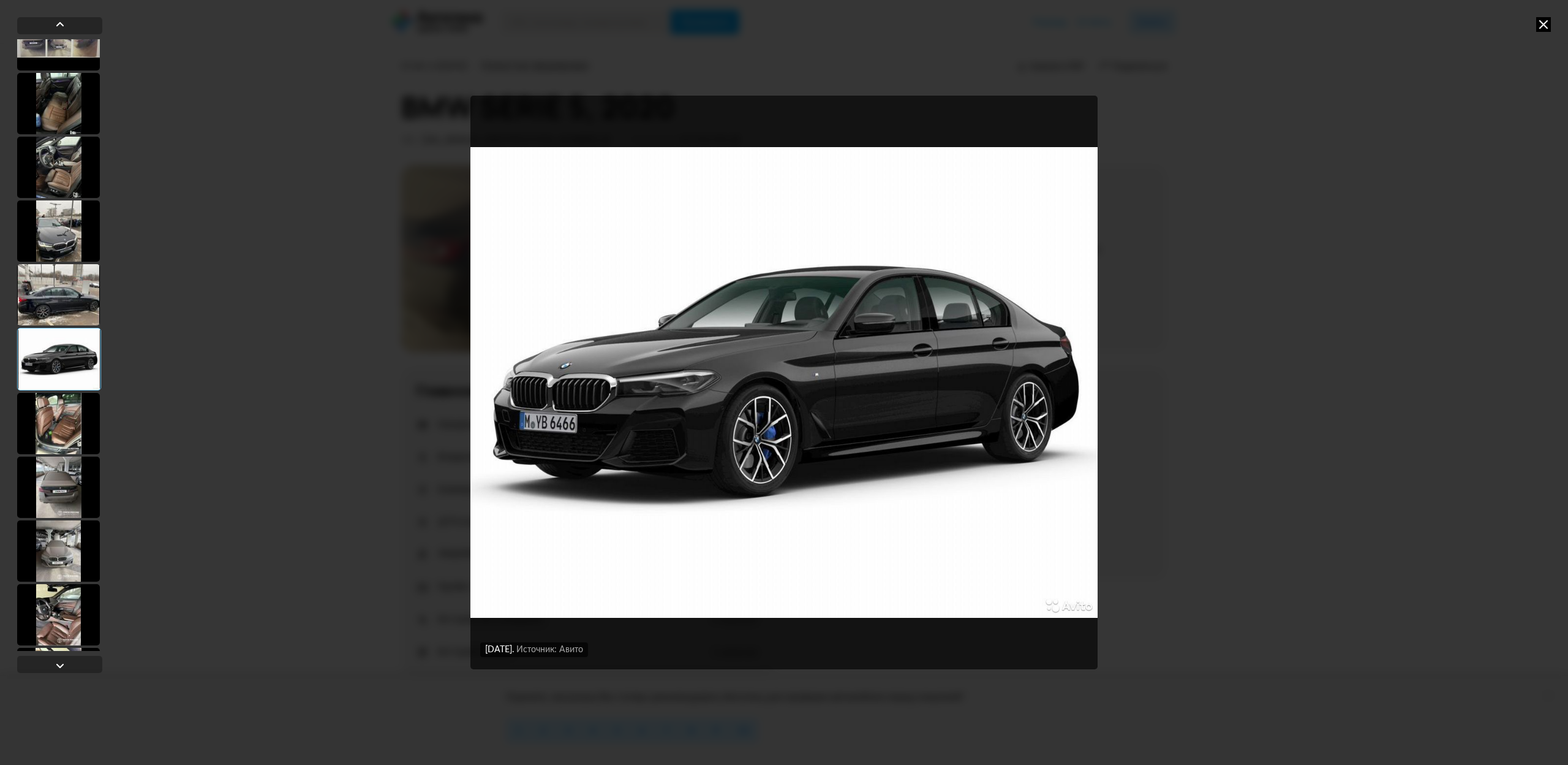
scroll to position [414, 0]
click at [70, 435] on div at bounding box center [58, 421] width 82 height 61
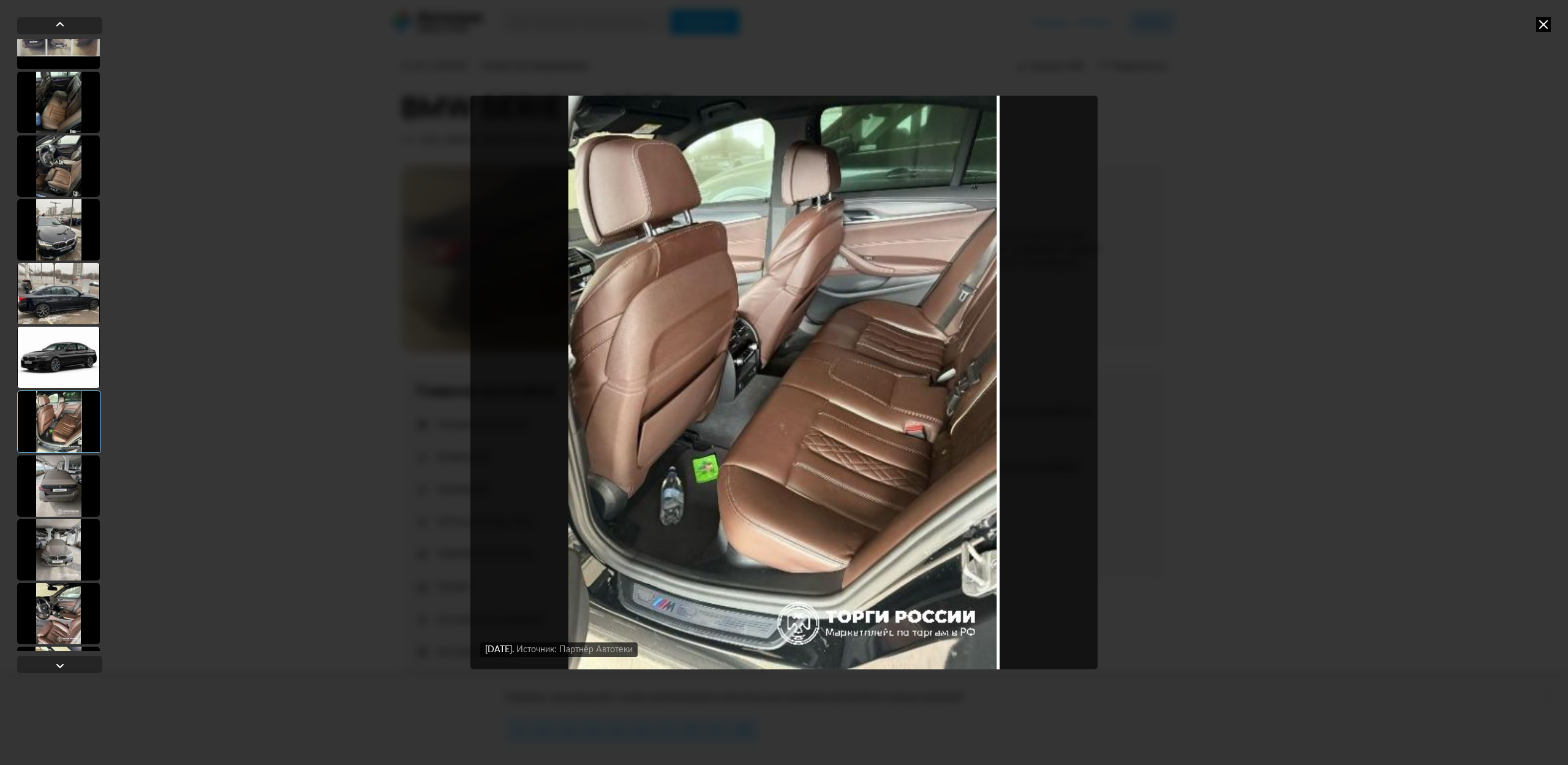
click at [62, 489] on div at bounding box center [58, 485] width 82 height 61
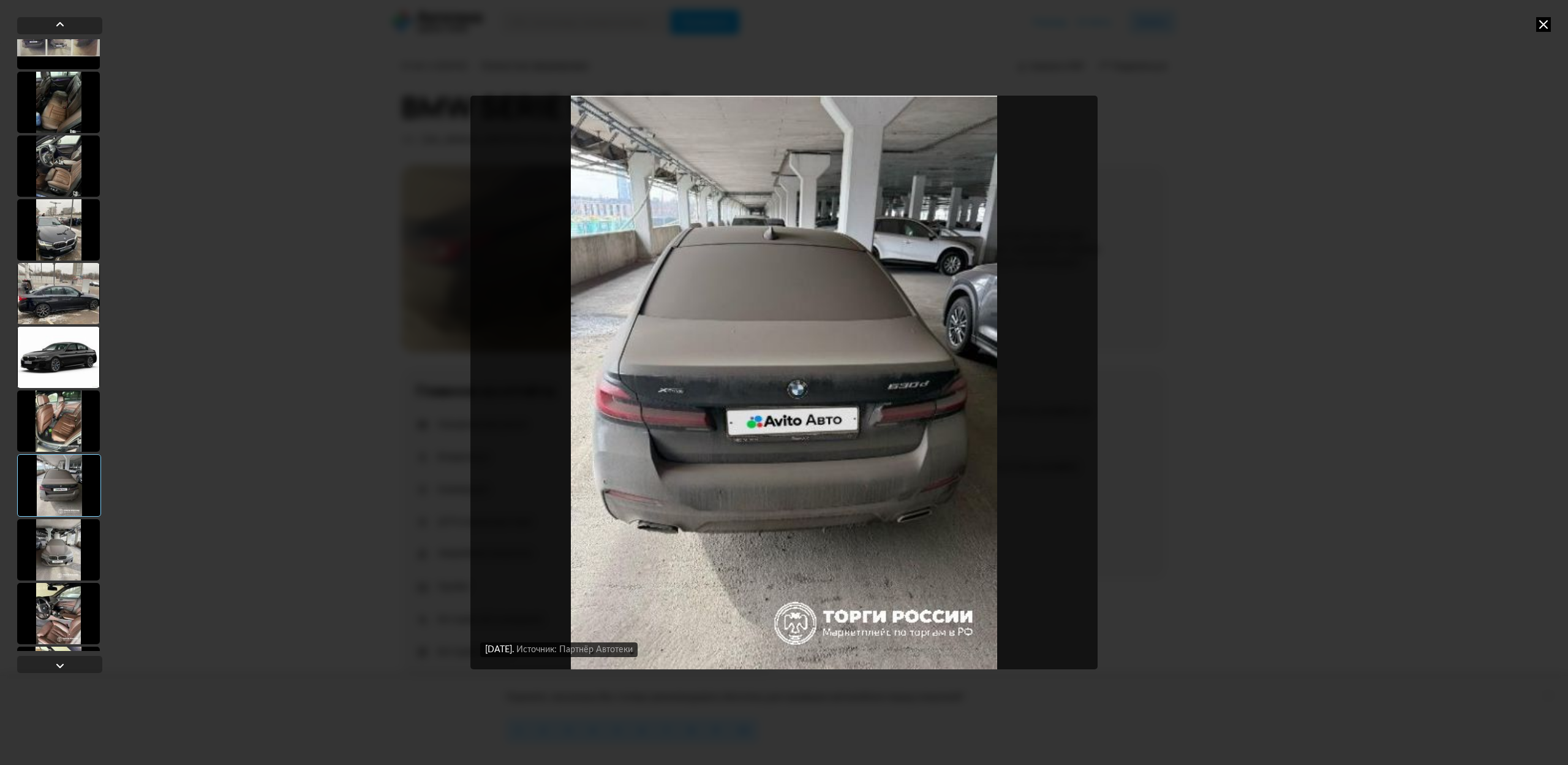
click at [60, 541] on div at bounding box center [58, 549] width 82 height 61
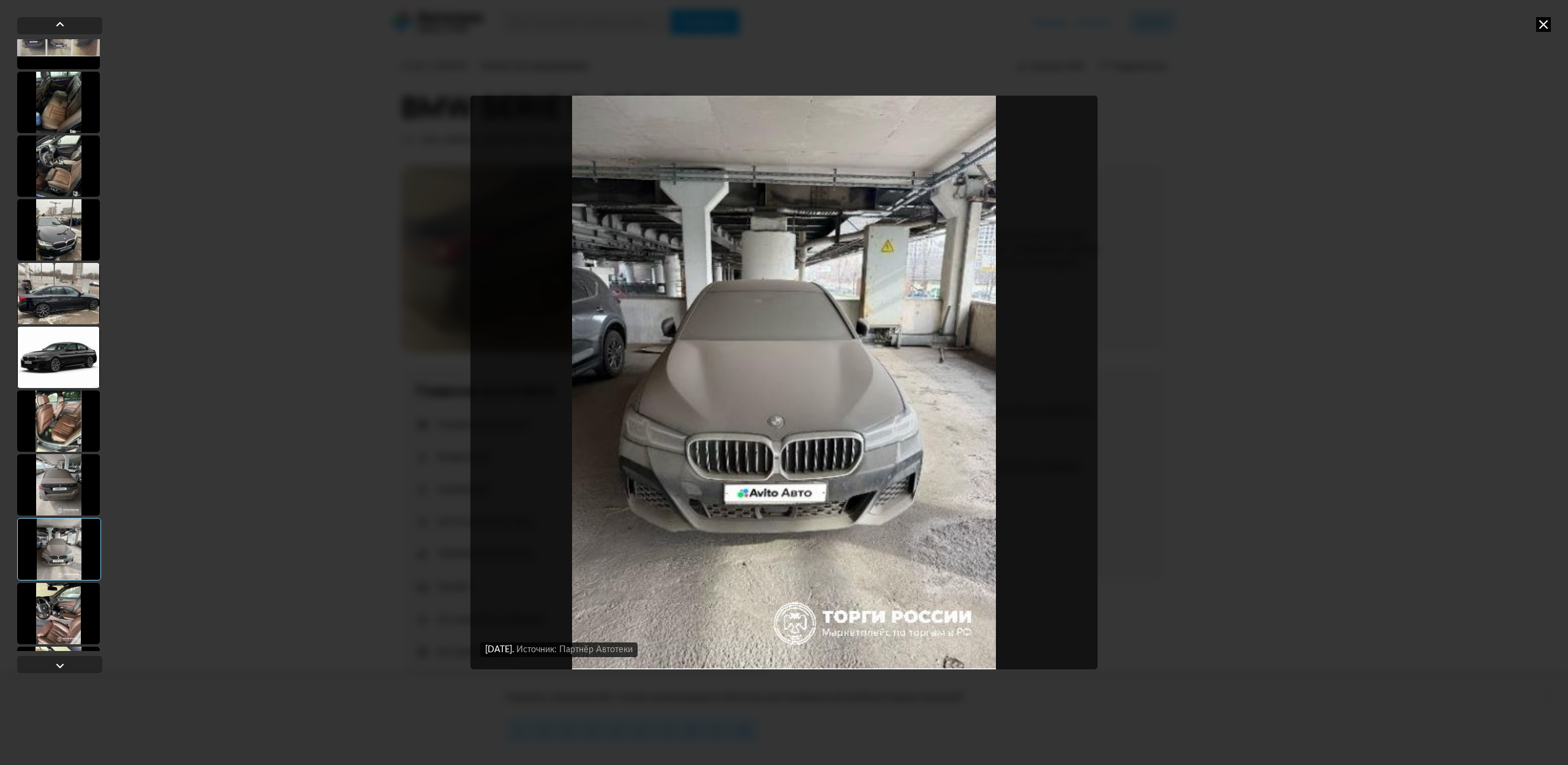
click at [68, 603] on div at bounding box center [58, 612] width 82 height 61
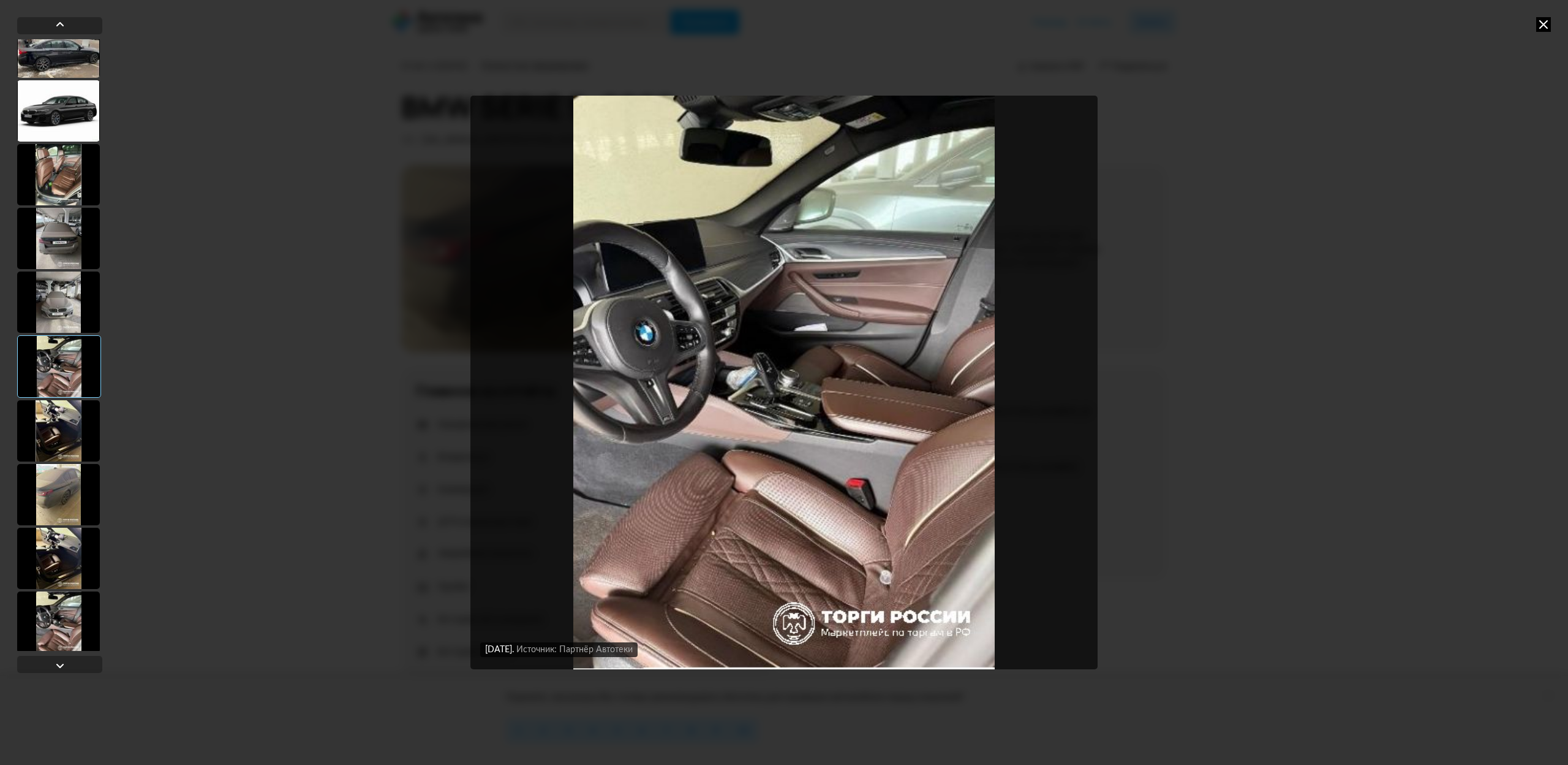
scroll to position [695, 0]
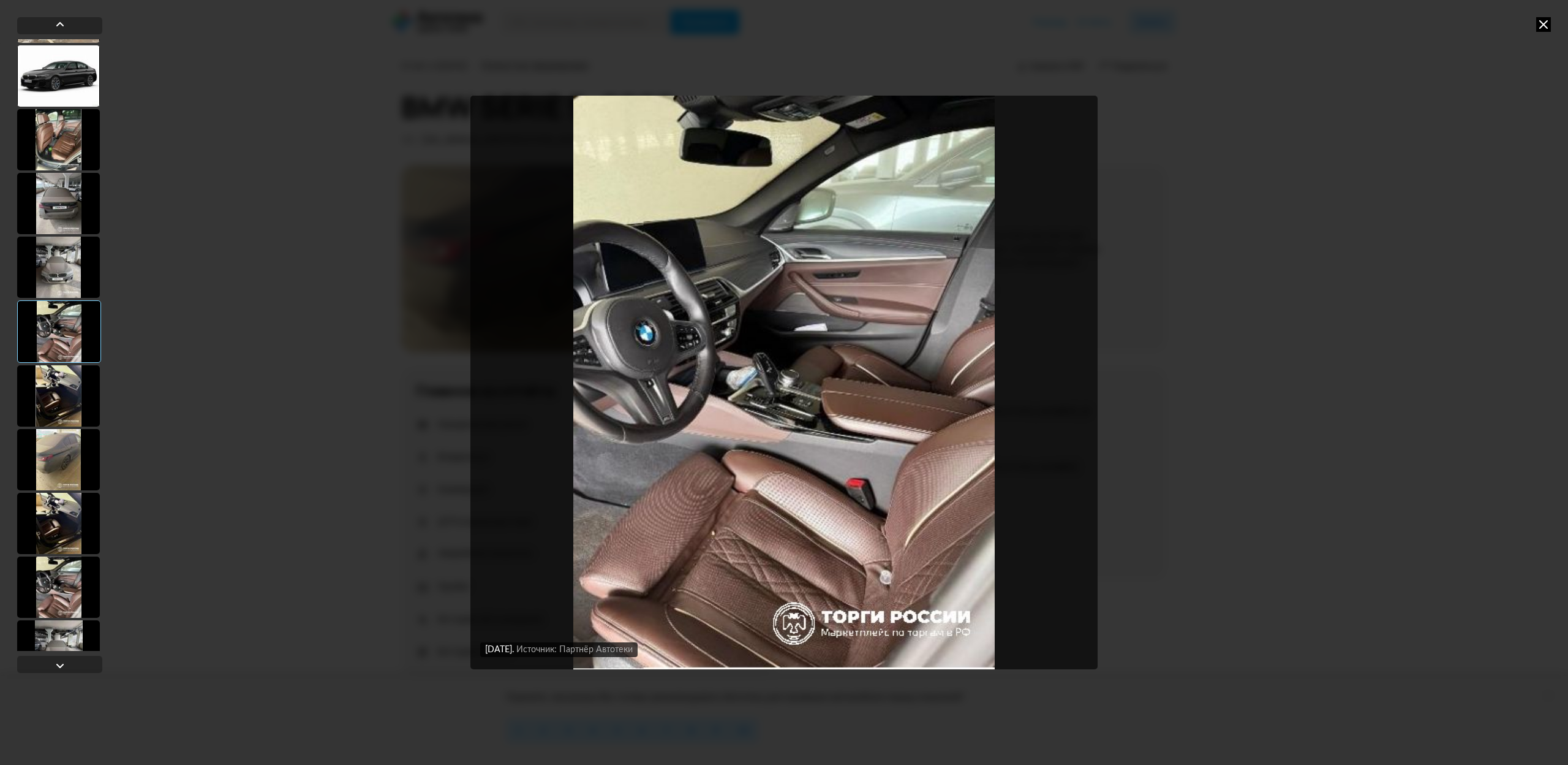
click at [49, 403] on div at bounding box center [58, 395] width 82 height 61
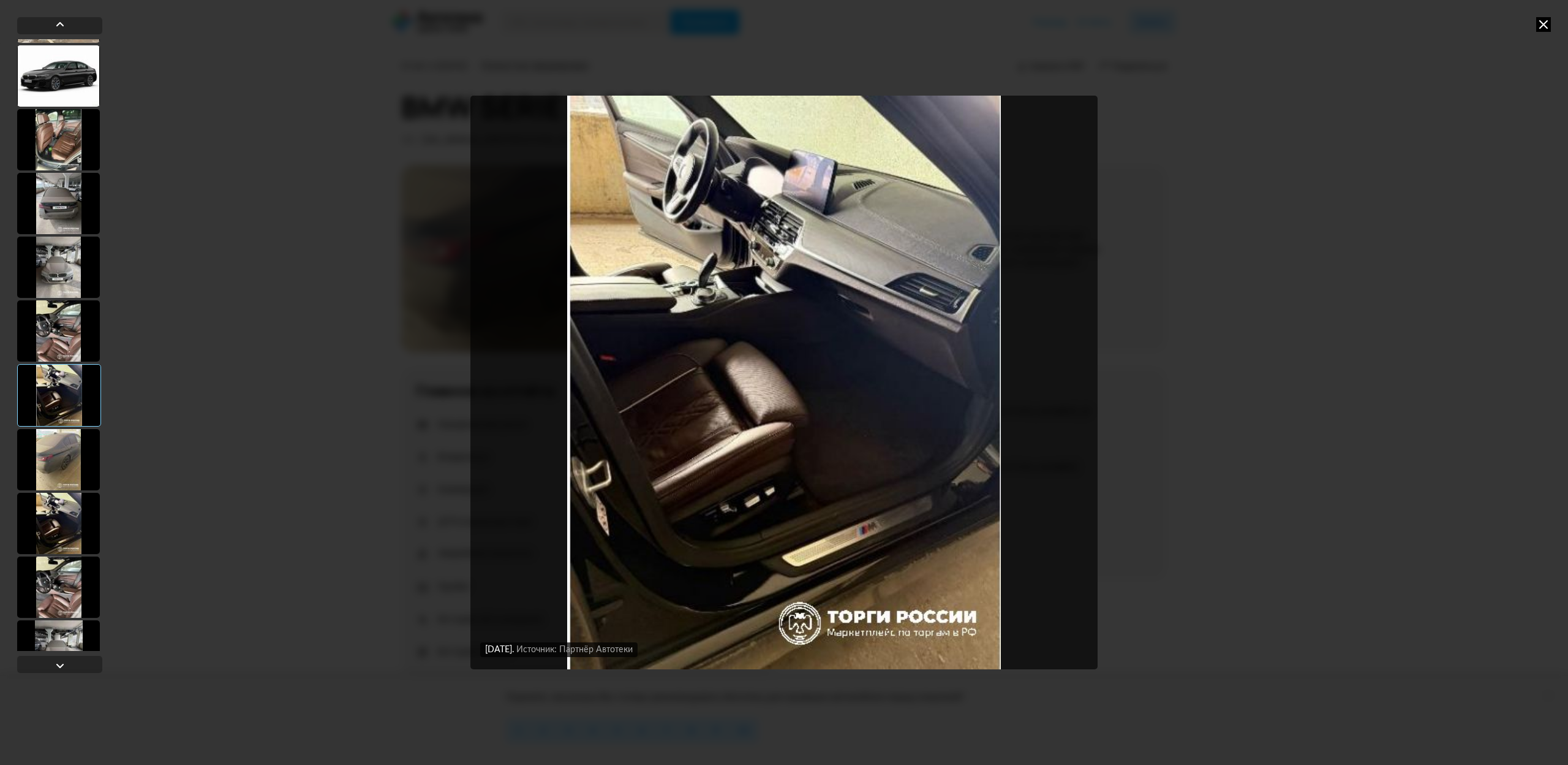
click at [54, 463] on div at bounding box center [58, 459] width 82 height 61
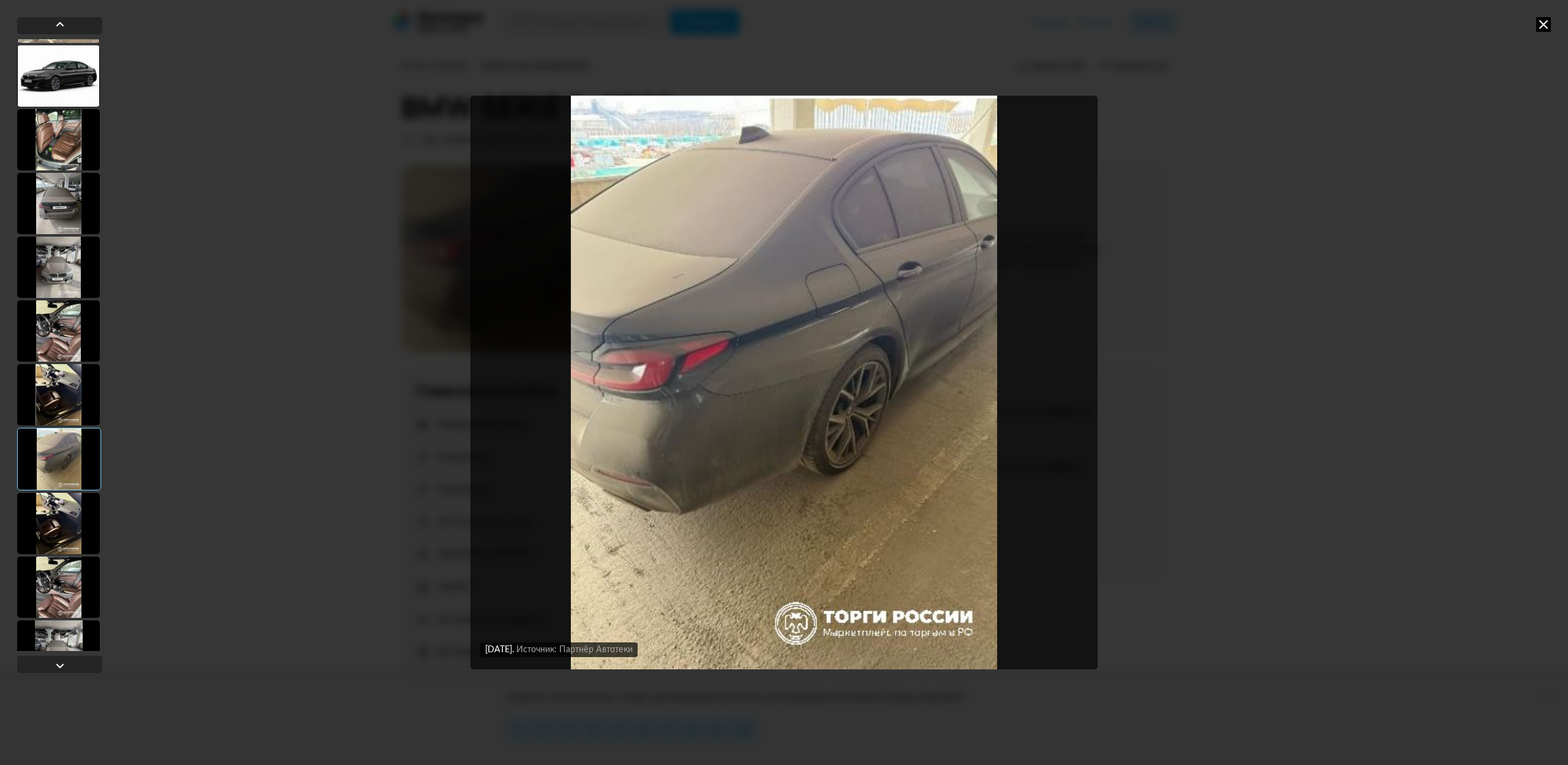
click at [54, 508] on div at bounding box center [58, 522] width 82 height 61
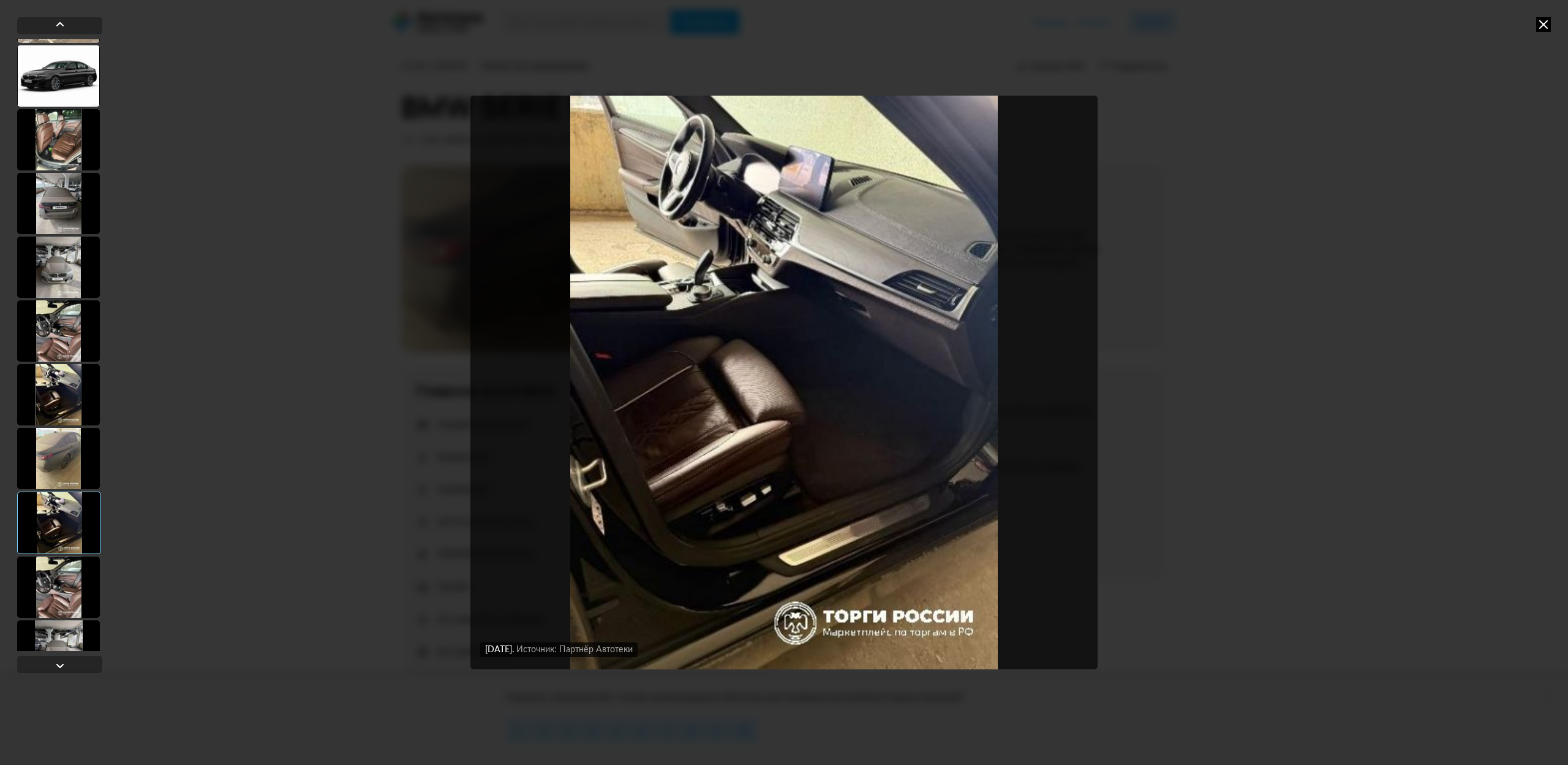
click at [63, 572] on div at bounding box center [58, 586] width 82 height 61
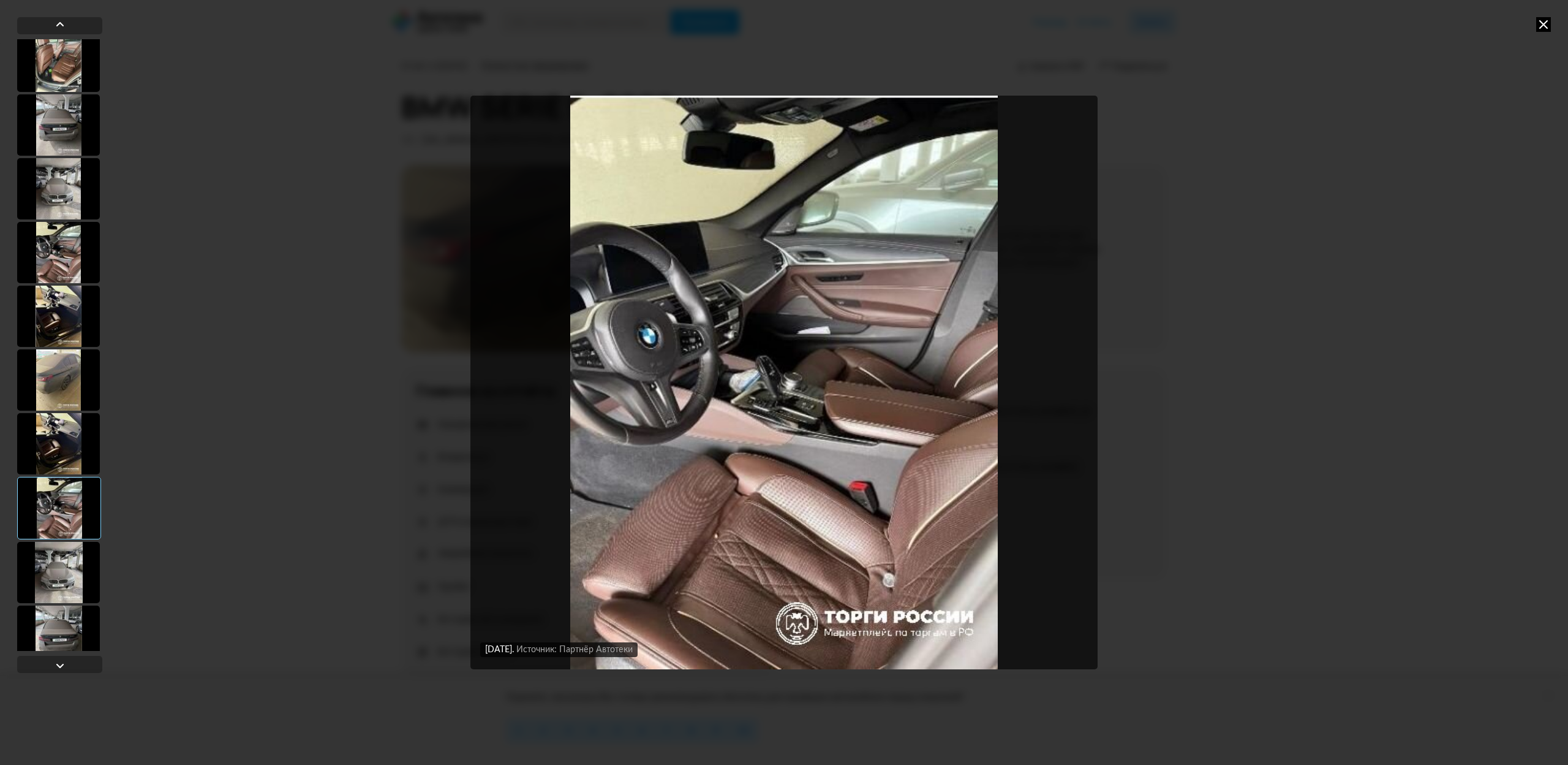
scroll to position [811, 0]
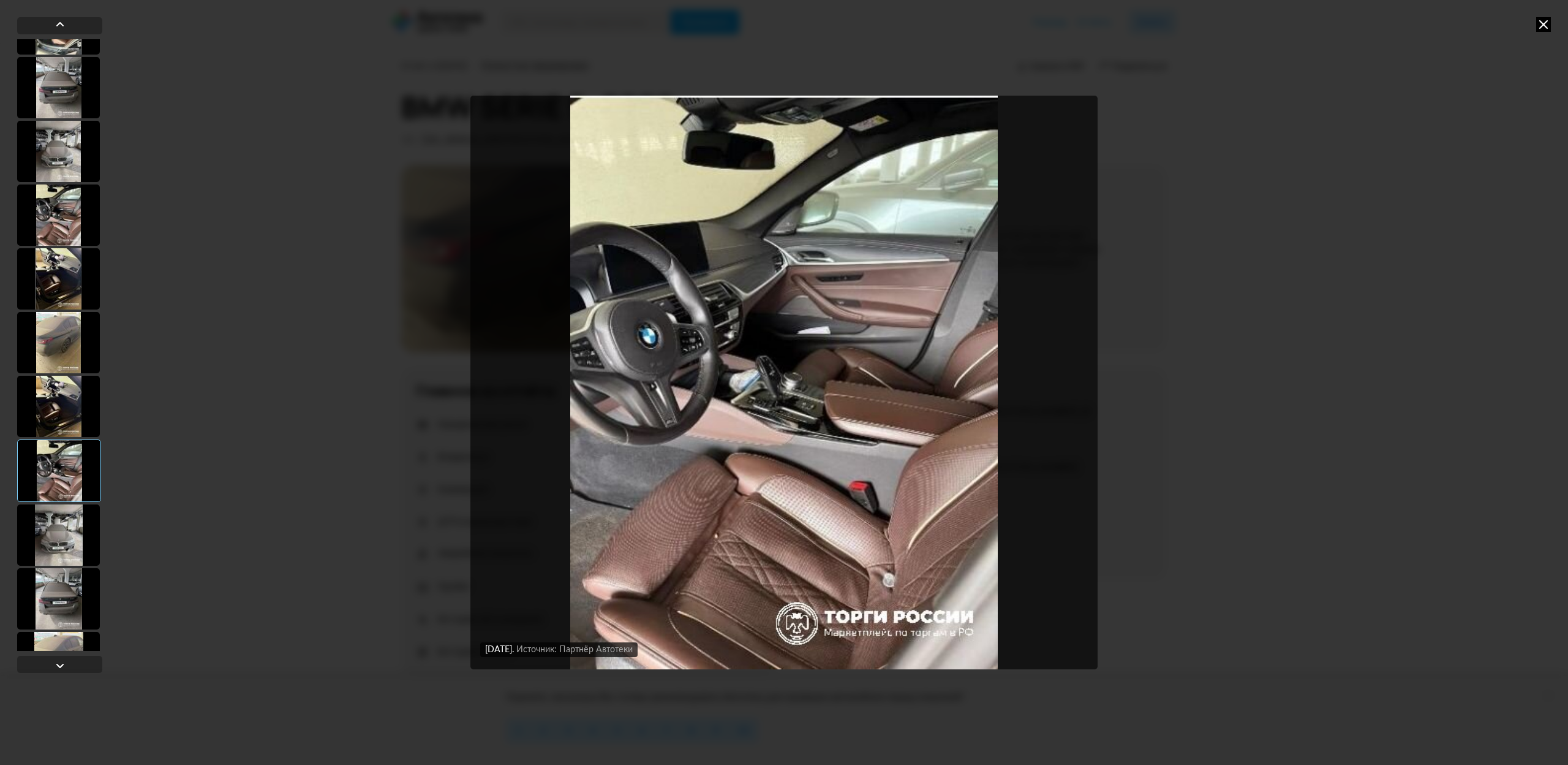
click at [65, 538] on div at bounding box center [58, 535] width 82 height 61
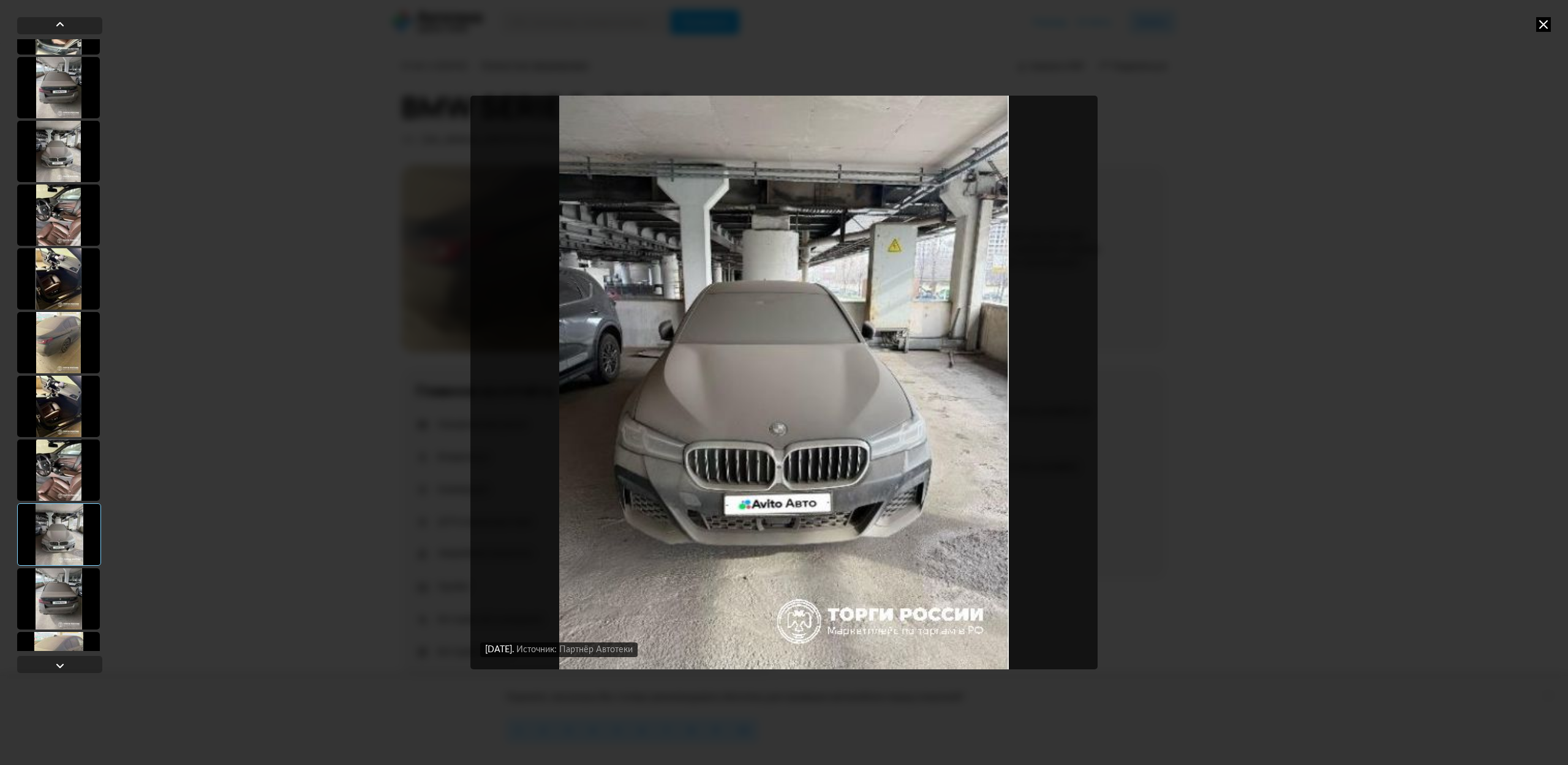
click at [72, 598] on div at bounding box center [58, 598] width 82 height 61
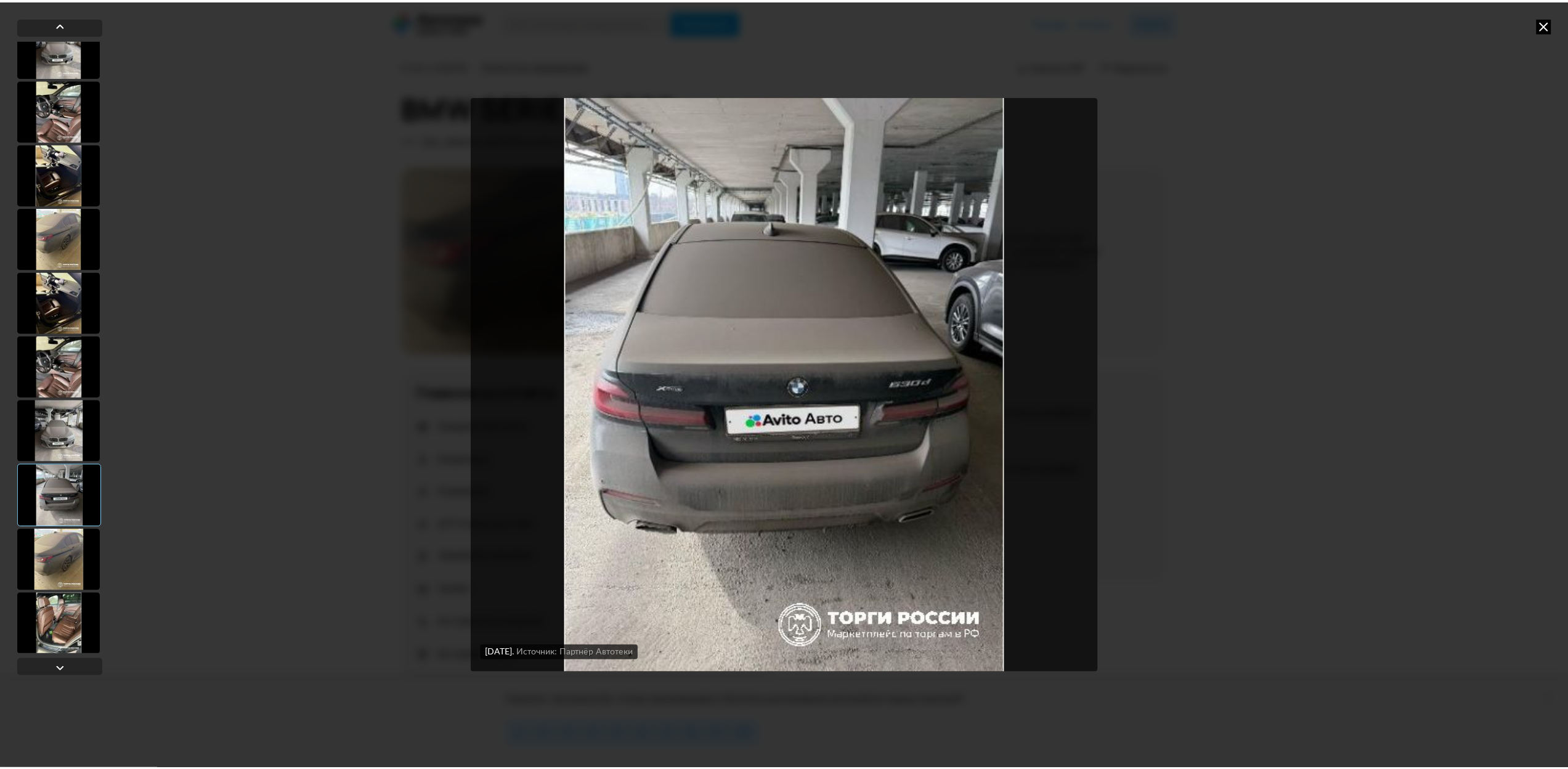
scroll to position [924, 0]
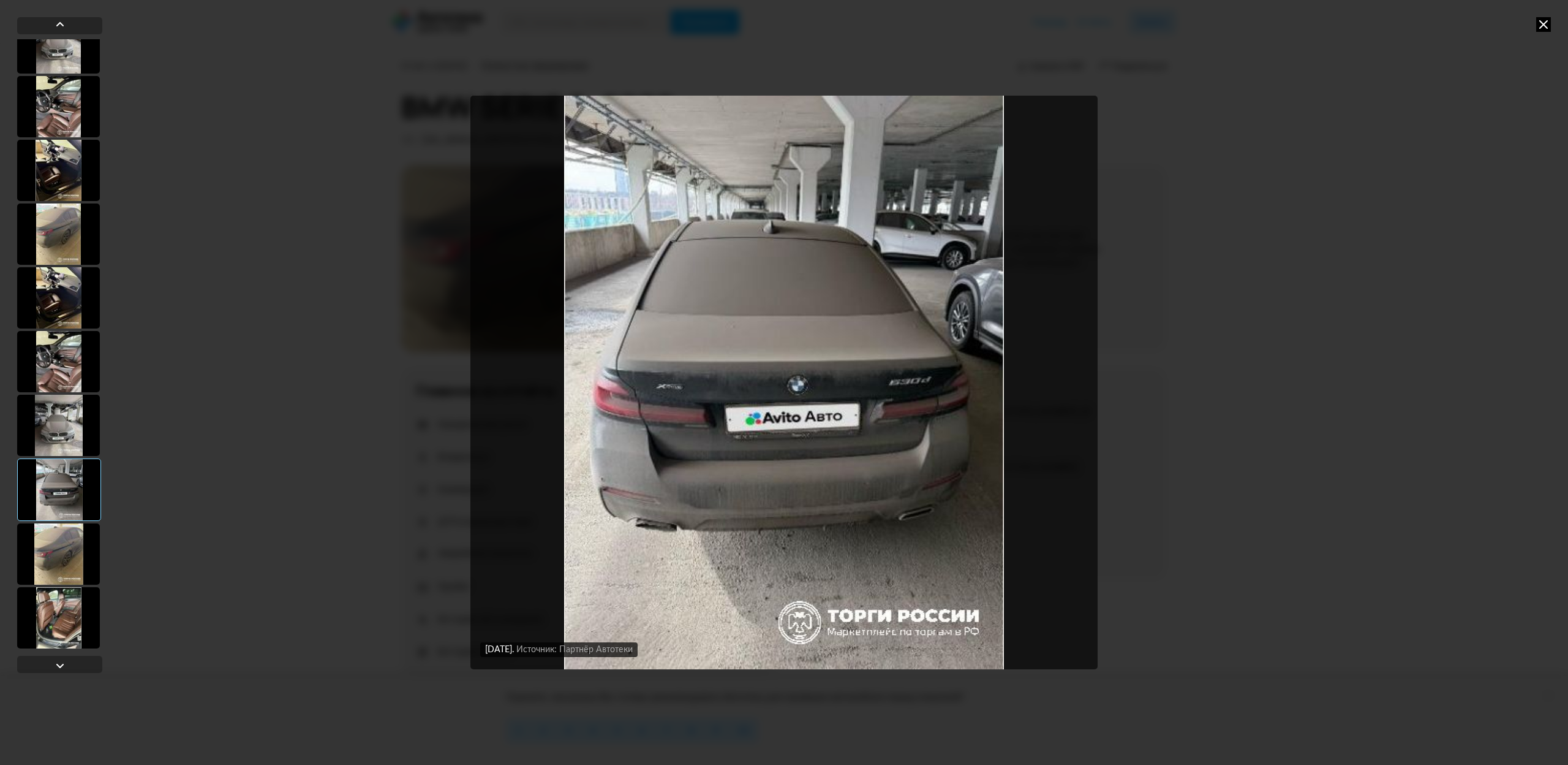
click at [60, 568] on div at bounding box center [58, 553] width 82 height 61
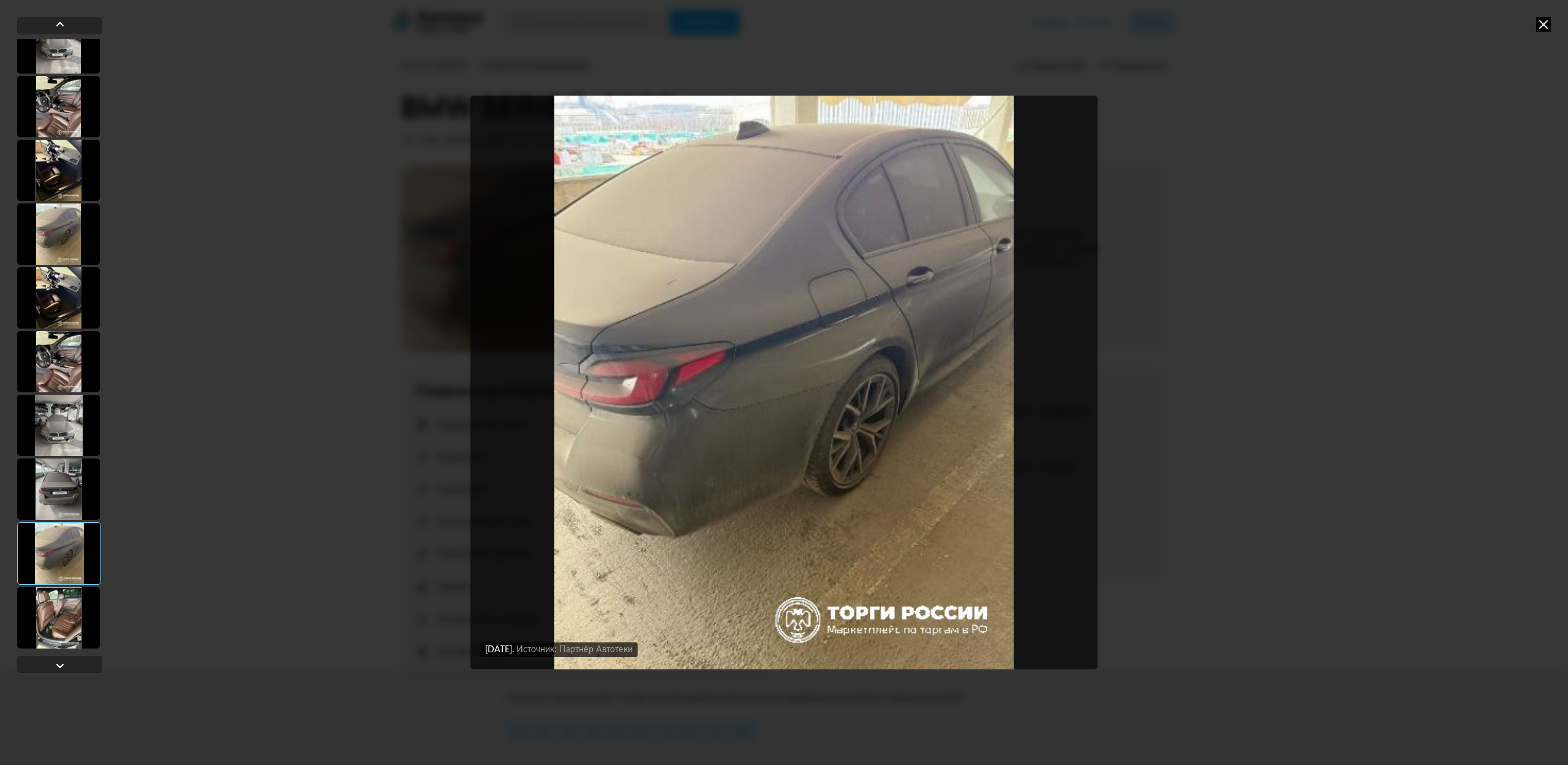
click at [61, 604] on div at bounding box center [58, 617] width 82 height 61
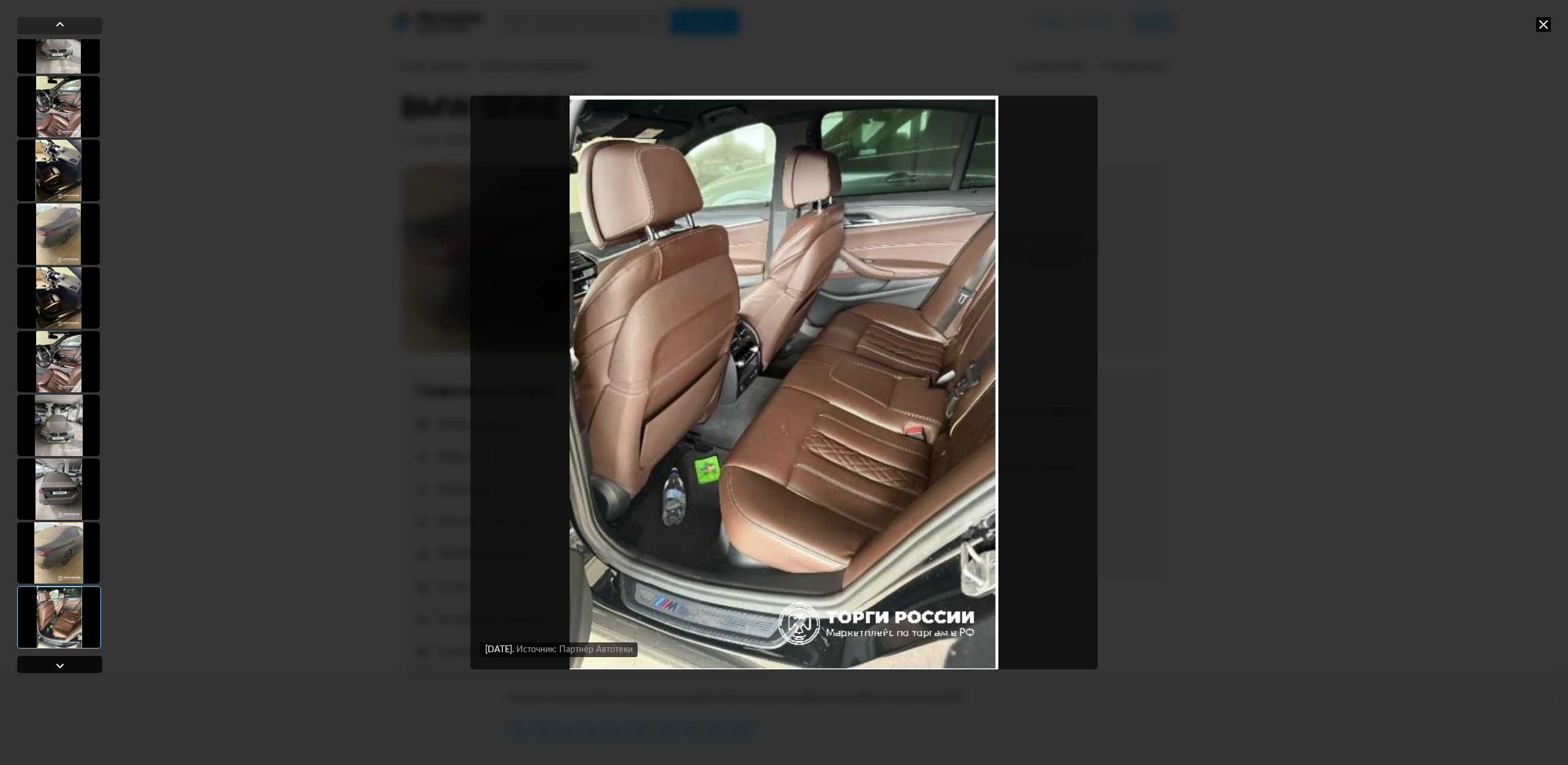
click at [69, 667] on div at bounding box center [59, 664] width 85 height 17
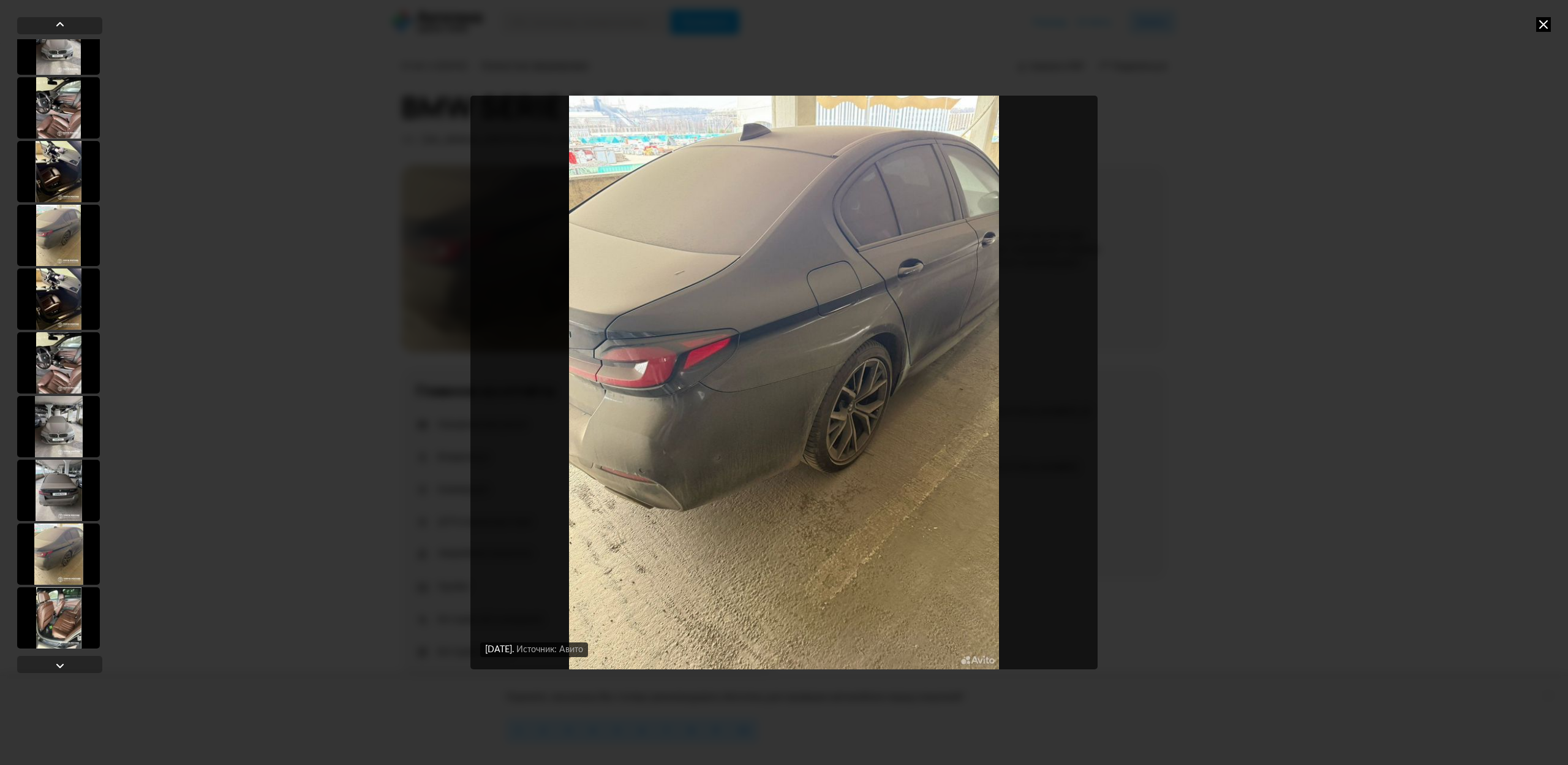
click at [1176, 308] on div "[DATE] Источник: Авито [DATE] Источник: Авито [DATE] Источник: Авито [DATE] Ист…" at bounding box center [784, 382] width 1568 height 765
click at [1544, 25] on icon at bounding box center [1544, 24] width 15 height 15
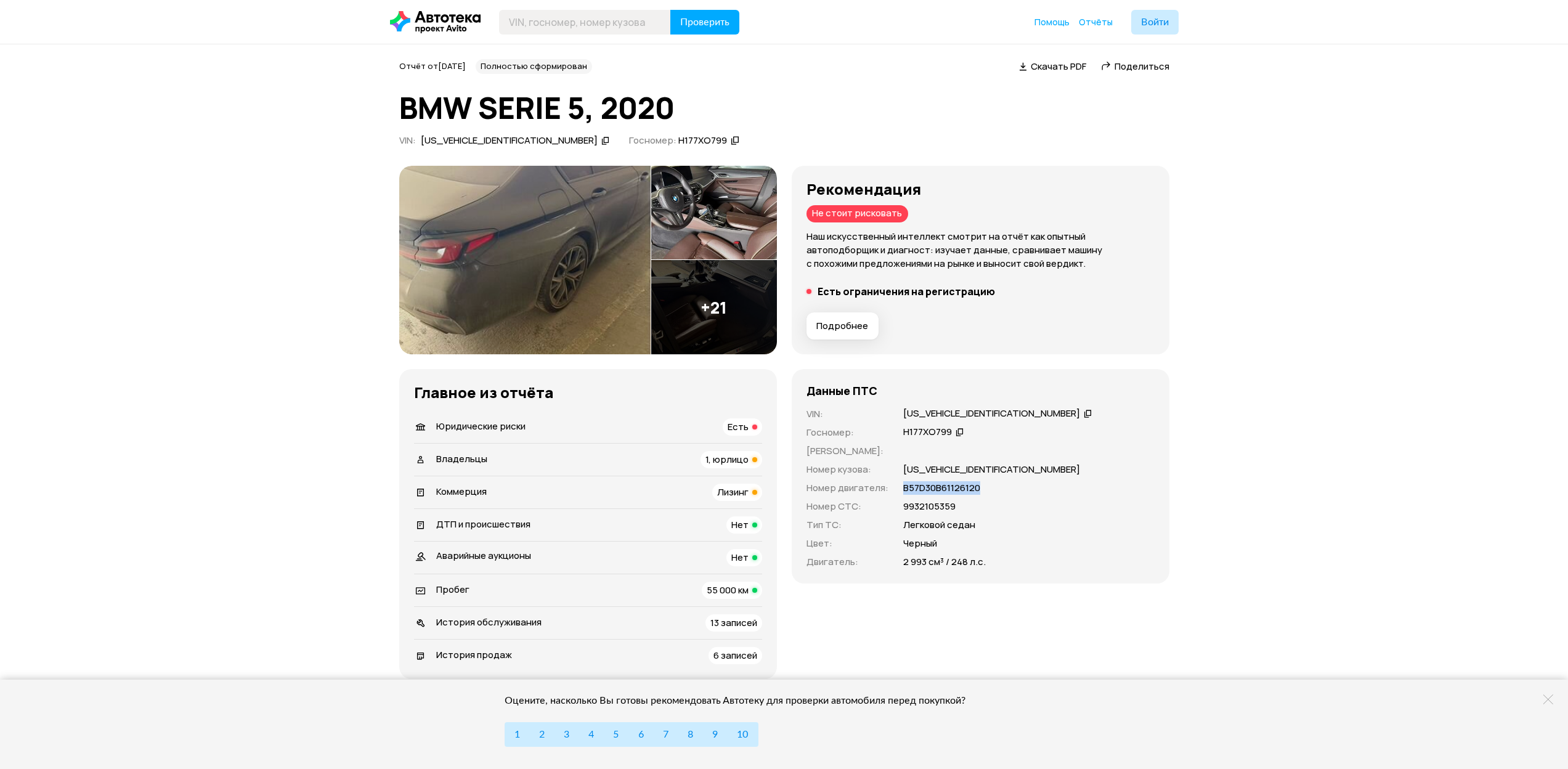
drag, startPoint x: 907, startPoint y: 488, endPoint x: 984, endPoint y: 489, distance: 77.0
click at [984, 489] on div "VIN : [US_VEHICLE_IDENTIFICATION_NUMBER]   Госномер : Н177ХО799   Номер ПТС : Н…" at bounding box center [981, 488] width 348 height 161
click at [985, 500] on div "9932105359" at bounding box center [1028, 506] width 251 height 13
drag, startPoint x: 968, startPoint y: 509, endPoint x: 902, endPoint y: 516, distance: 66.4
click at [931, 515] on div "VIN : [US_VEHICLE_IDENTIFICATION_NUMBER]   Госномер : Н177ХО799   Номер ПТС : Н…" at bounding box center [981, 488] width 348 height 161
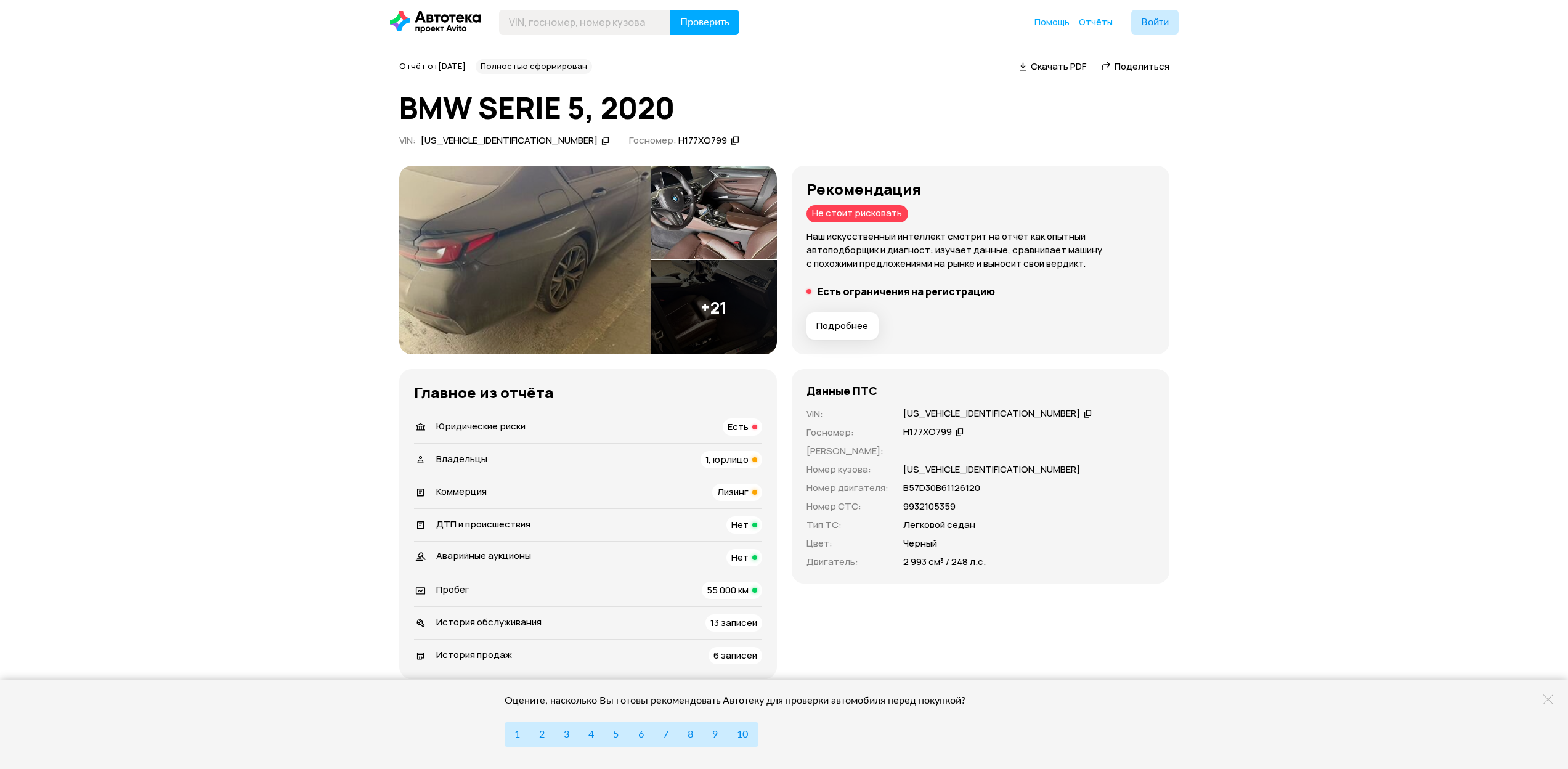
click at [877, 513] on p "Номер СТС :" at bounding box center [847, 506] width 82 height 13
drag, startPoint x: 898, startPoint y: 508, endPoint x: 957, endPoint y: 505, distance: 59.1
click at [957, 505] on div "VIN : [US_VEHICLE_IDENTIFICATION_NUMBER]   Госномер : Н177ХО799   Номер ПТС : Н…" at bounding box center [981, 488] width 348 height 161
click at [1002, 513] on div "9932105359" at bounding box center [1028, 506] width 251 height 13
drag, startPoint x: 980, startPoint y: 504, endPoint x: 995, endPoint y: 555, distance: 53.2
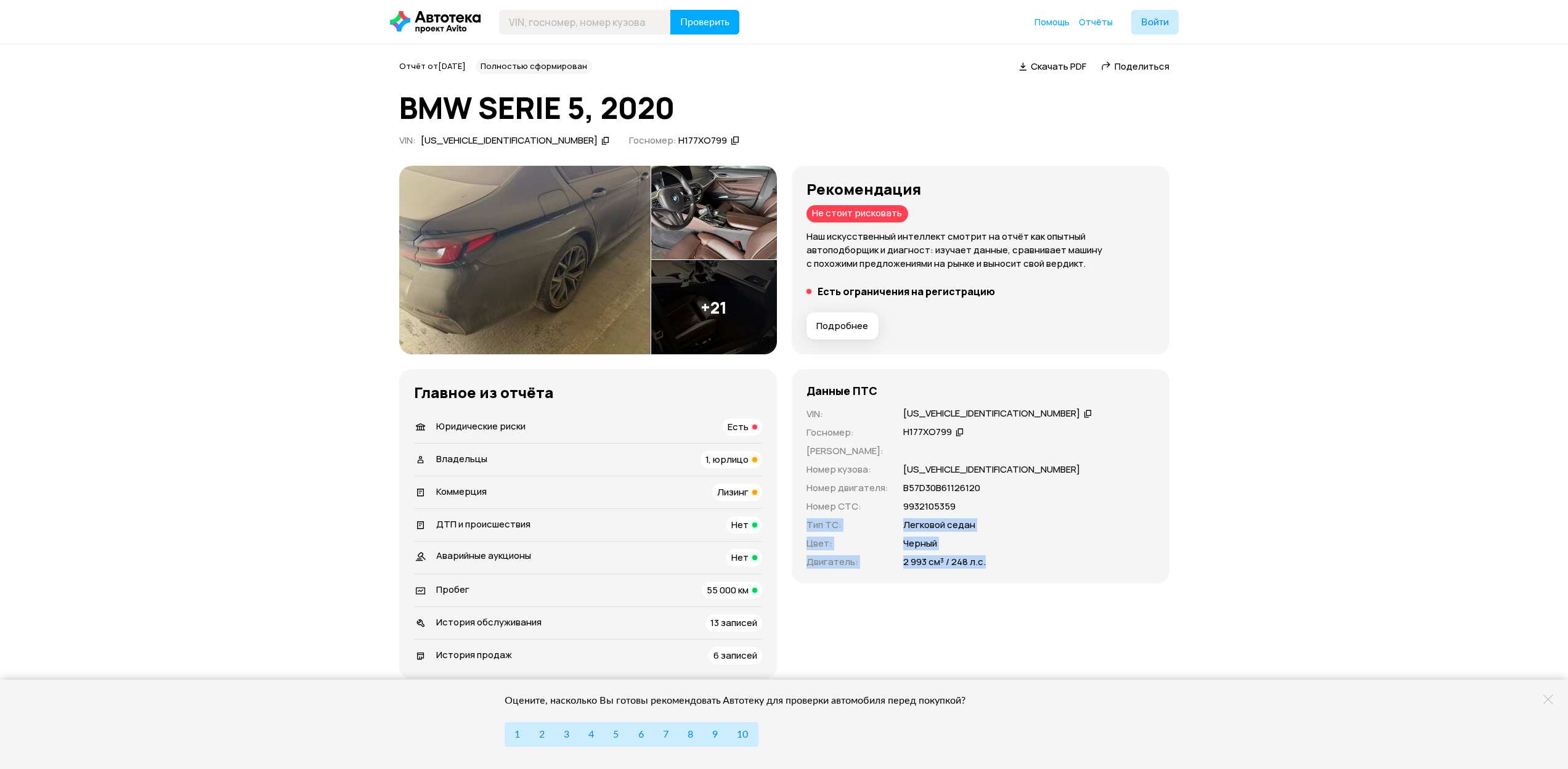
click at [995, 555] on div "VIN : [US_VEHICLE_IDENTIFICATION_NUMBER]   Госномер : Н177ХО799   Номер ПТС : Н…" at bounding box center [981, 488] width 348 height 161
click at [1005, 543] on div "Черный" at bounding box center [1028, 543] width 251 height 13
drag, startPoint x: 974, startPoint y: 514, endPoint x: 895, endPoint y: 503, distance: 79.8
click at [895, 503] on div "VIN : [US_VEHICLE_IDENTIFICATION_NUMBER]   Госномер : Н177ХО799   Номер ПТС : Н…" at bounding box center [981, 488] width 348 height 161
click at [955, 432] on icon at bounding box center [959, 431] width 8 height 12
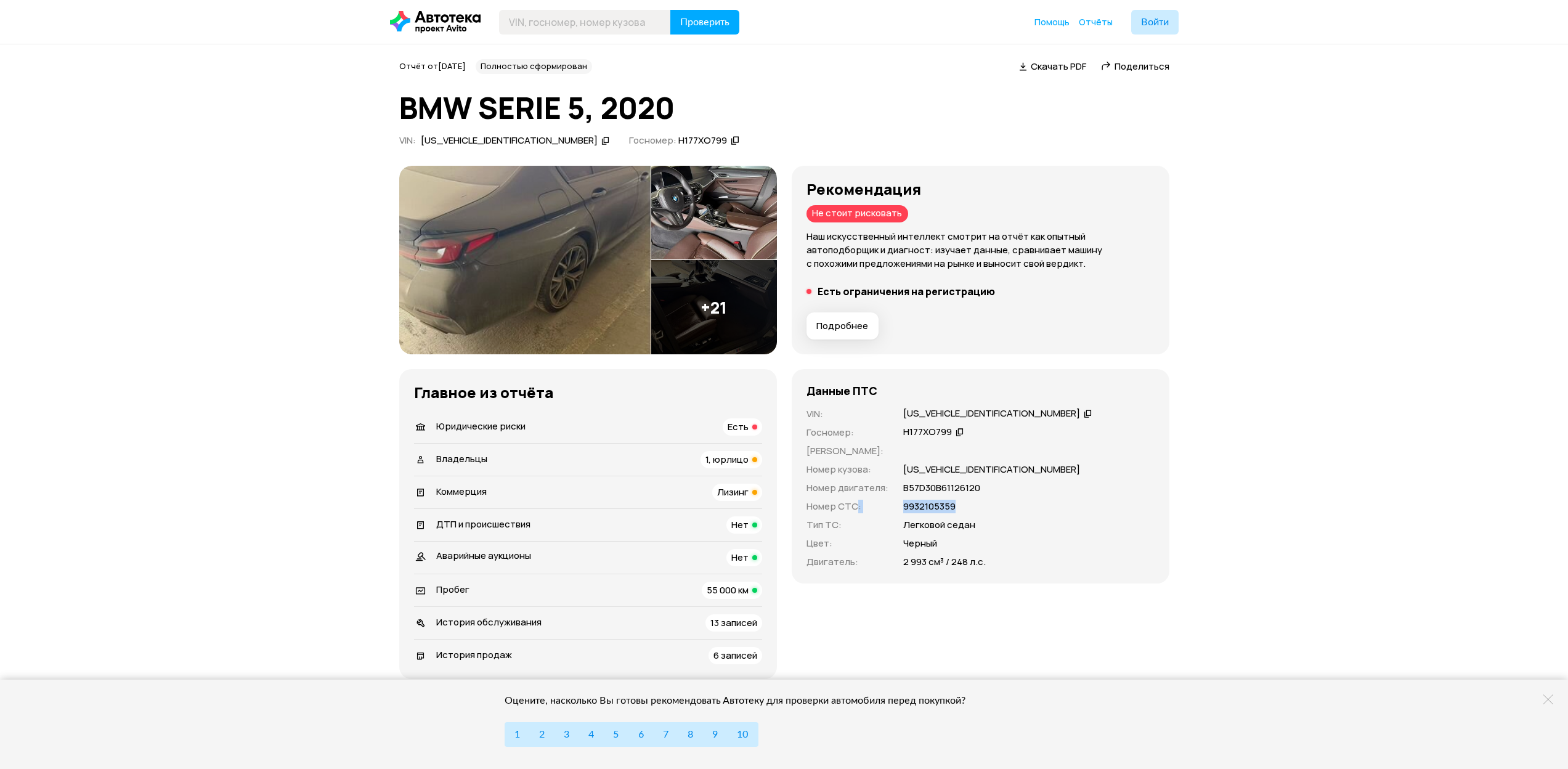
drag, startPoint x: 957, startPoint y: 508, endPoint x: 856, endPoint y: 511, distance: 101.0
click at [856, 511] on div "VIN : [US_VEHICLE_IDENTIFICATION_NUMBER]   Госномер : Н177ХО799   Номер ПТС : Н…" at bounding box center [981, 488] width 348 height 161
drag, startPoint x: 1018, startPoint y: 505, endPoint x: 979, endPoint y: 507, distance: 39.1
click at [1018, 505] on div "9932105359" at bounding box center [1028, 506] width 251 height 13
drag, startPoint x: 954, startPoint y: 505, endPoint x: 890, endPoint y: 507, distance: 64.0
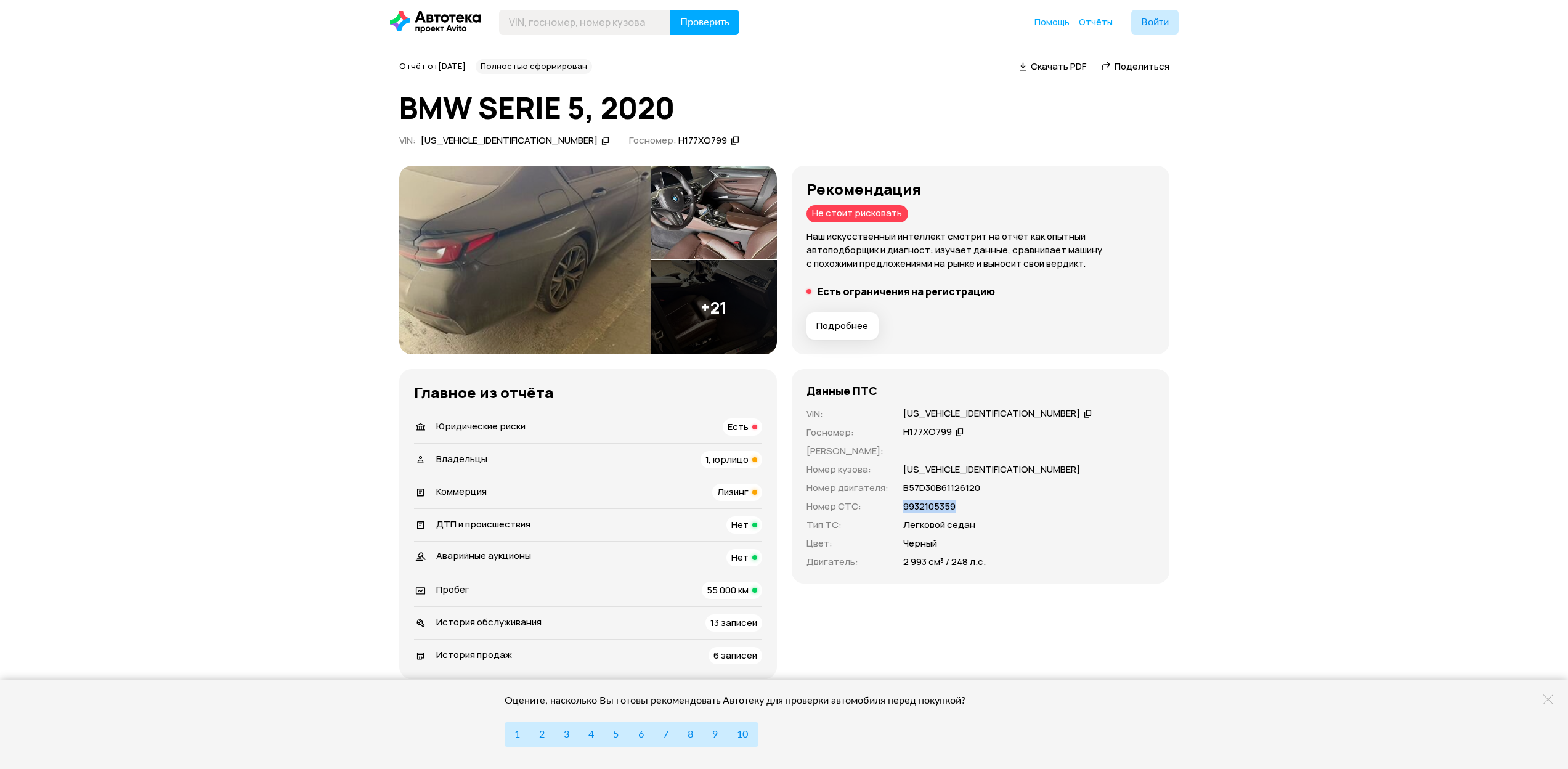
click at [890, 507] on div "VIN : [US_VEHICLE_IDENTIFICATION_NUMBER]   Госномер : Н177ХО799   Номер ПТС : Н…" at bounding box center [981, 488] width 348 height 161
copy div "9932105359"
